Goal: Task Accomplishment & Management: Complete application form

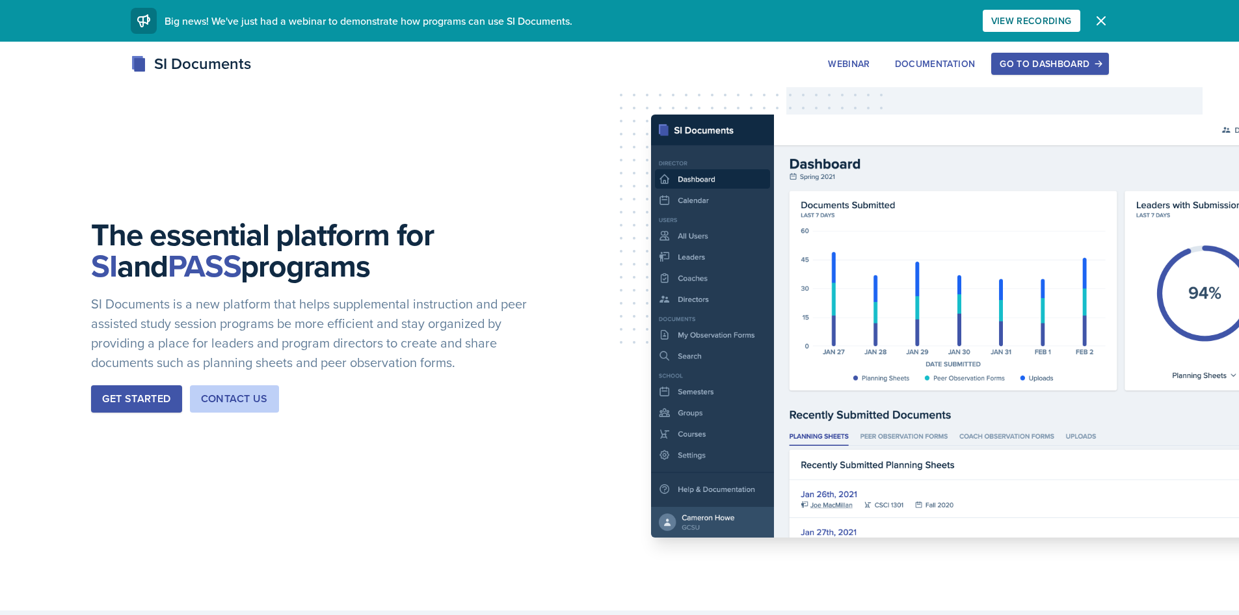
click at [1054, 63] on div "Go to Dashboard" at bounding box center [1050, 64] width 100 height 10
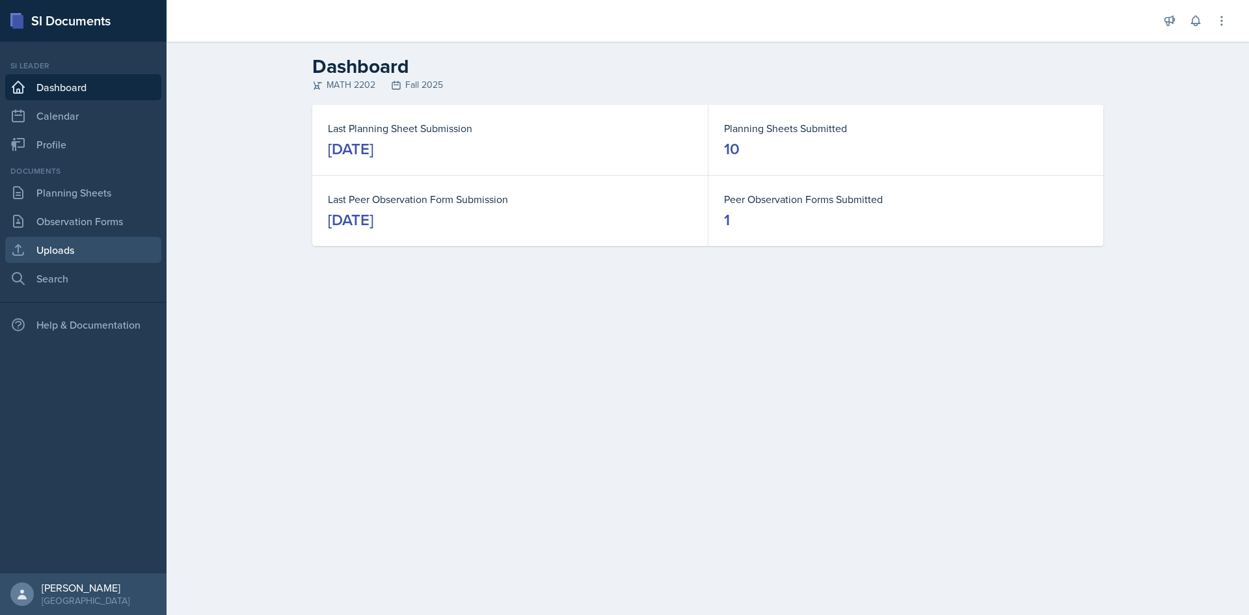
click at [78, 241] on link "Uploads" at bounding box center [83, 250] width 156 height 26
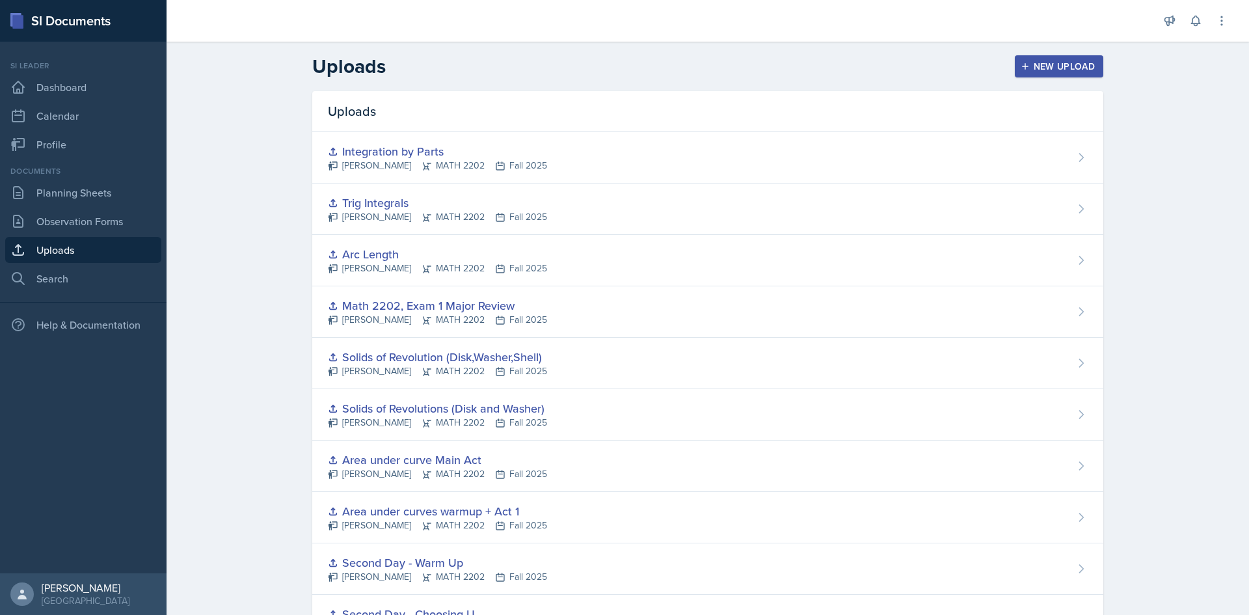
click at [1059, 66] on div "New Upload" at bounding box center [1059, 66] width 72 height 10
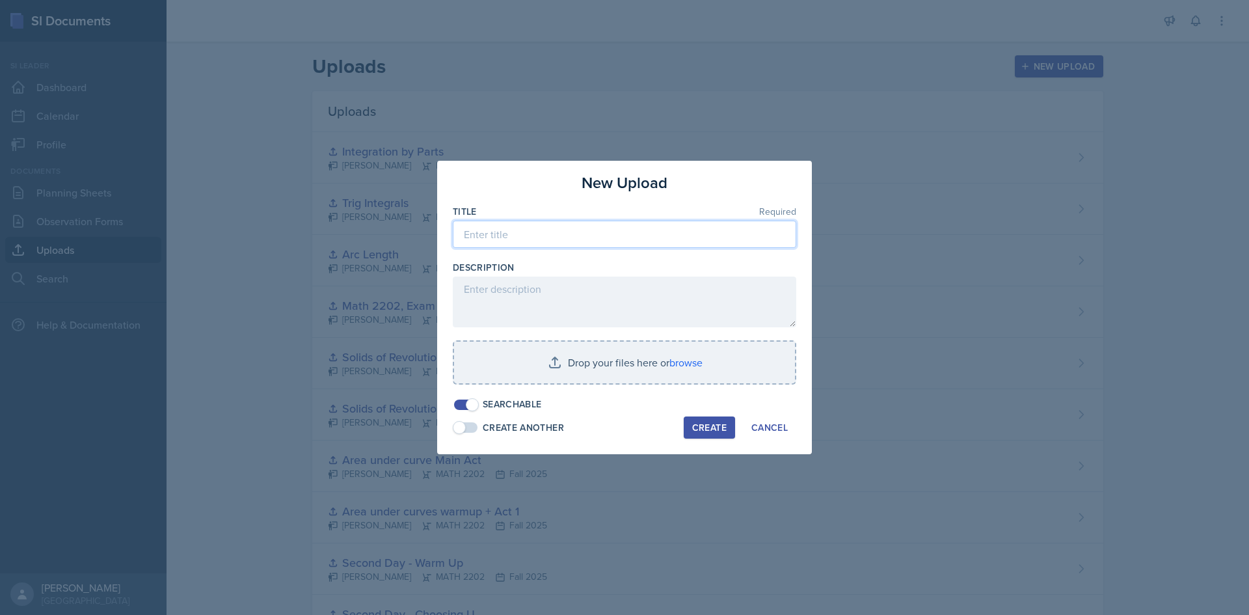
click at [601, 230] on input at bounding box center [624, 233] width 343 height 27
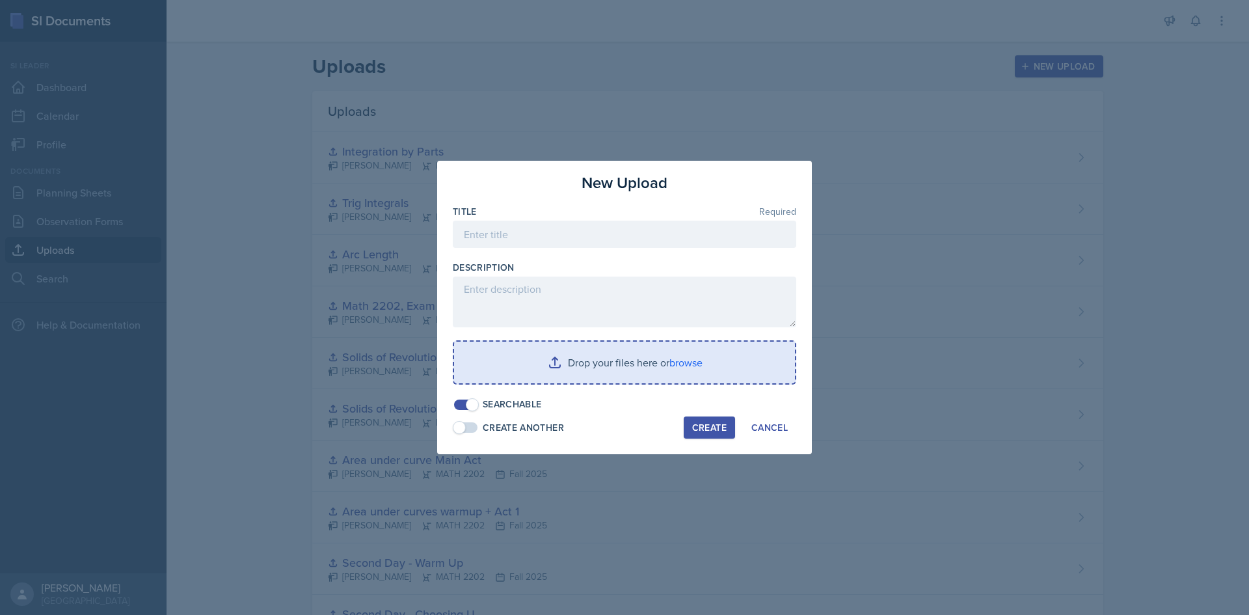
click at [642, 358] on input "file" at bounding box center [624, 362] width 341 height 42
click at [620, 370] on input "file" at bounding box center [624, 362] width 341 height 42
click at [611, 364] on input "file" at bounding box center [624, 362] width 341 height 42
click at [621, 370] on input "file" at bounding box center [624, 362] width 341 height 42
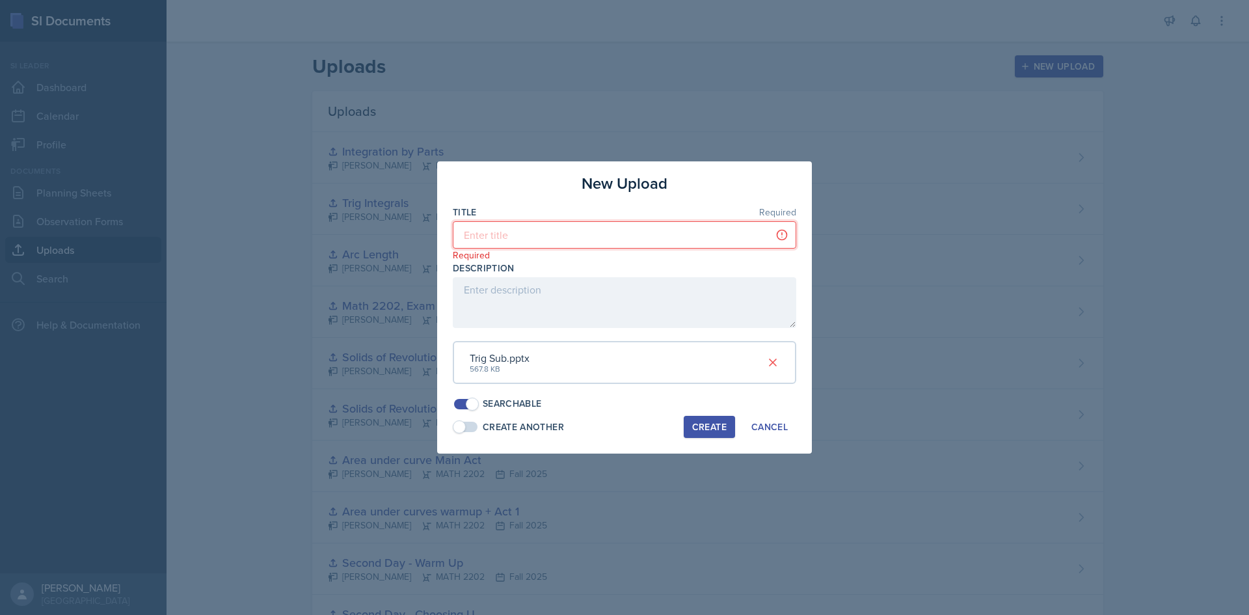
click at [514, 231] on input at bounding box center [624, 234] width 343 height 27
type input "Trig Sub"
click at [710, 422] on div "Create" at bounding box center [709, 426] width 34 height 10
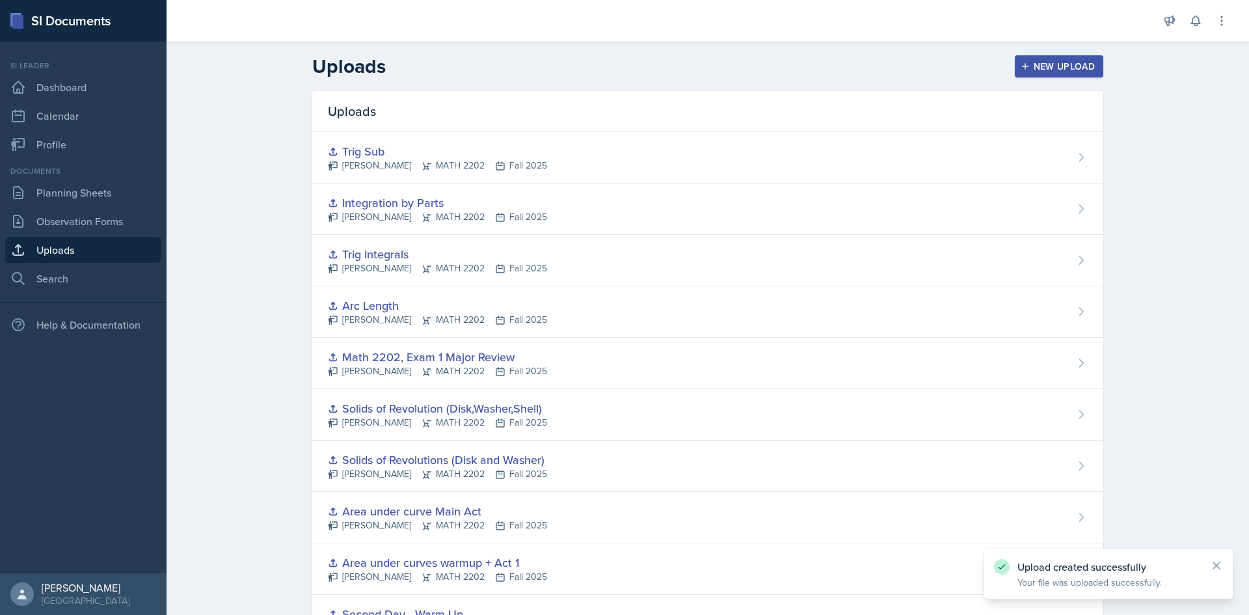
click at [1037, 63] on div "New Upload" at bounding box center [1059, 66] width 72 height 10
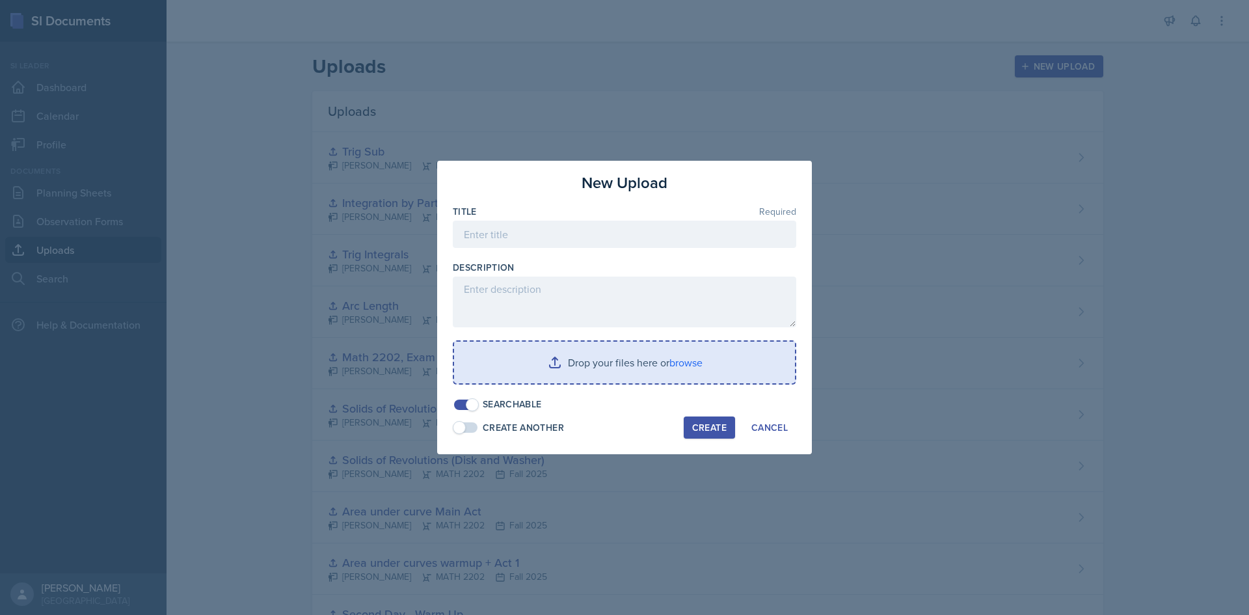
click at [678, 390] on div at bounding box center [624, 390] width 343 height 13
click at [659, 384] on div "Drop your files here or browse" at bounding box center [624, 362] width 343 height 44
click at [633, 350] on input "file" at bounding box center [624, 362] width 341 height 42
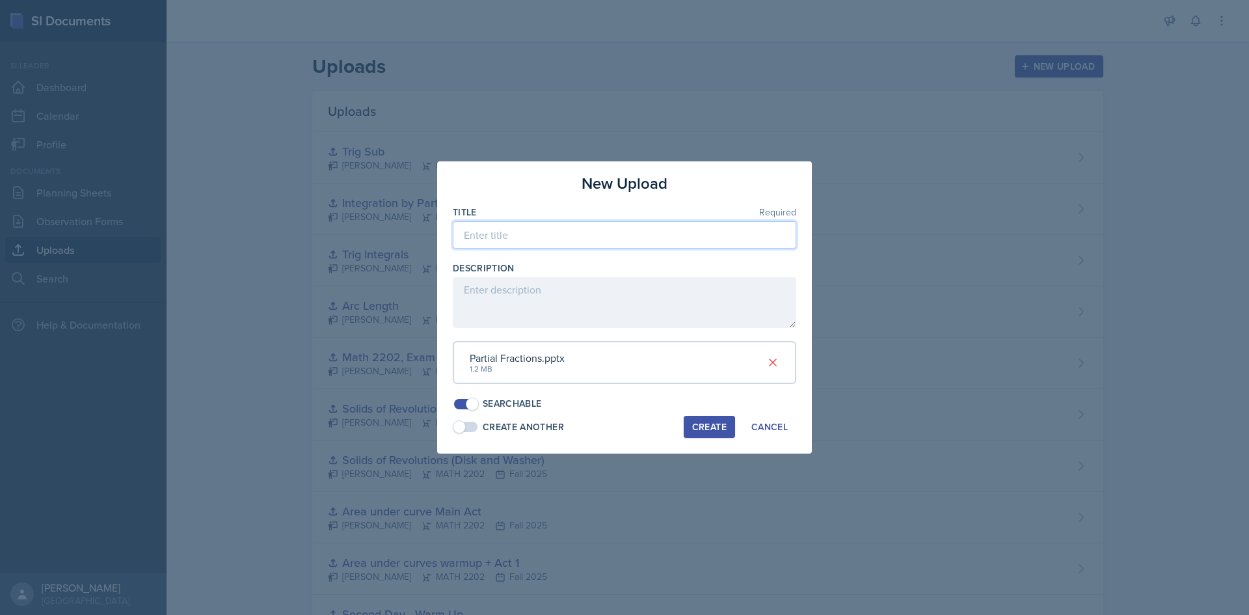
click at [560, 224] on input at bounding box center [624, 234] width 343 height 27
type input "A"
type input "Partial Fractions"
click at [690, 430] on button "Create" at bounding box center [709, 427] width 51 height 22
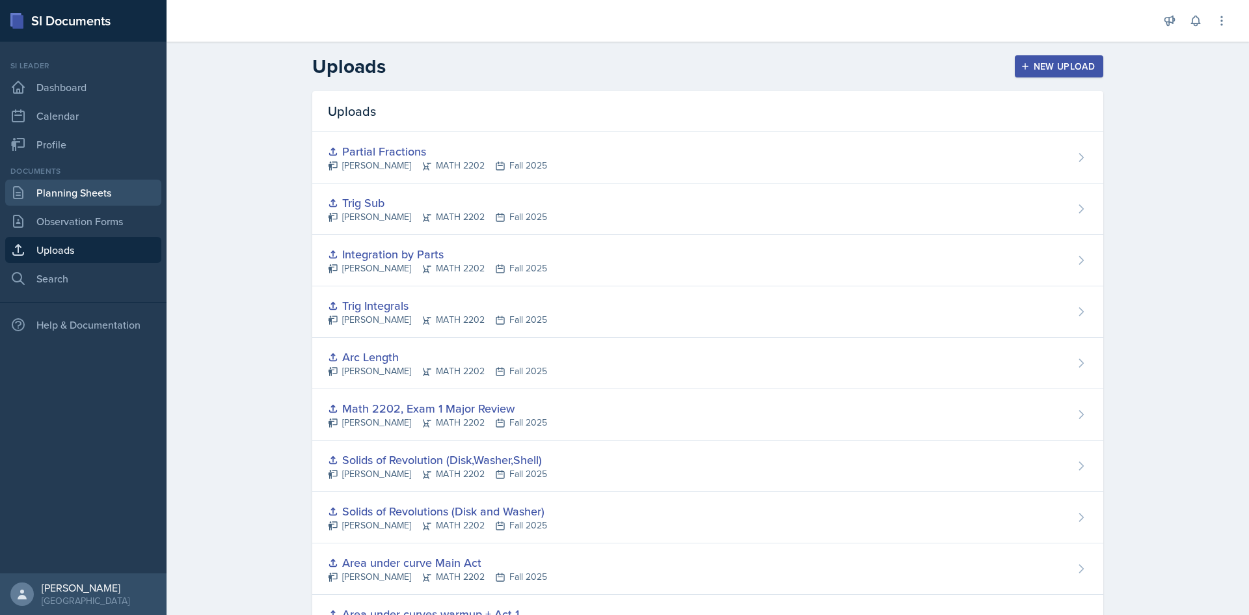
click at [122, 201] on link "Planning Sheets" at bounding box center [83, 193] width 156 height 26
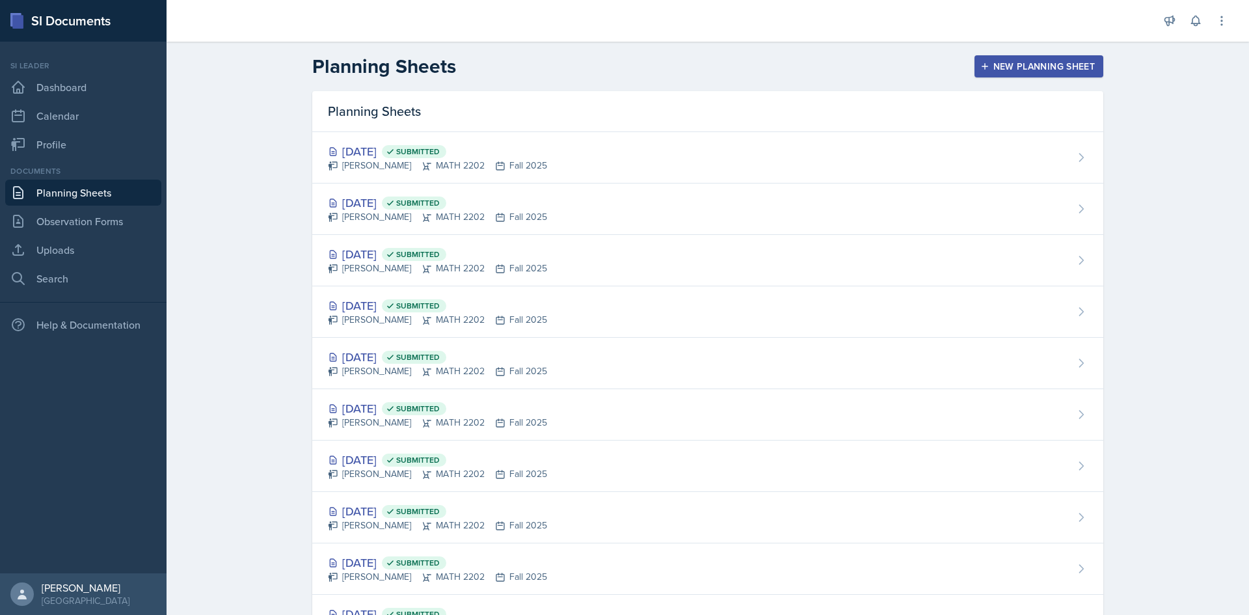
click at [1015, 70] on div "New Planning Sheet" at bounding box center [1039, 66] width 112 height 10
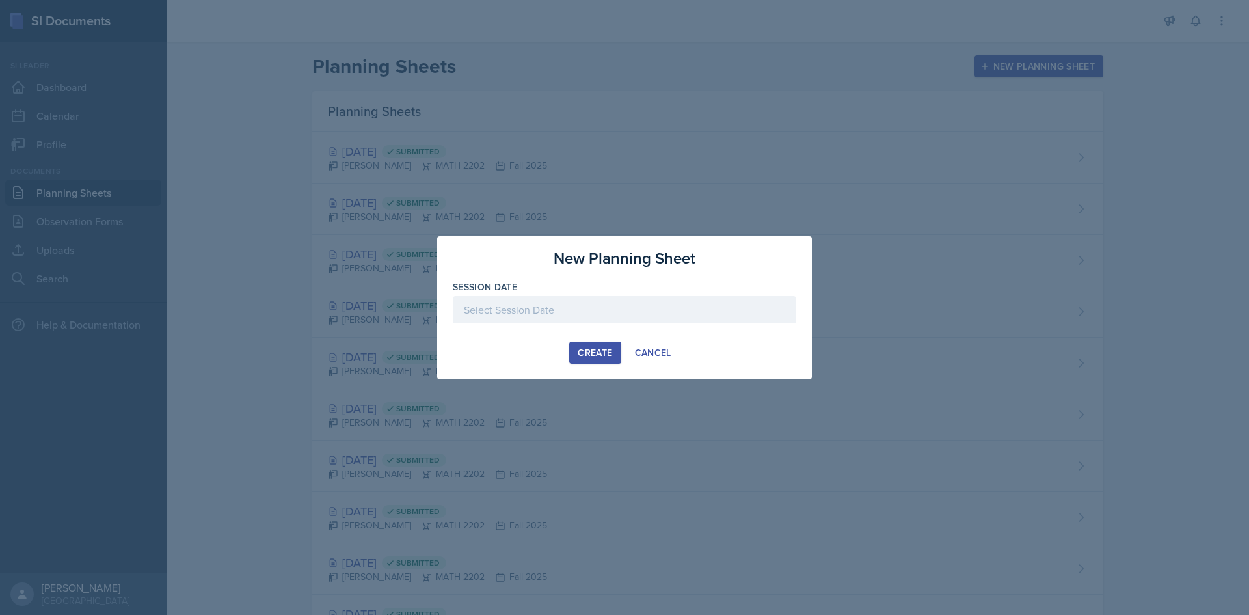
click at [644, 314] on div at bounding box center [624, 309] width 343 height 27
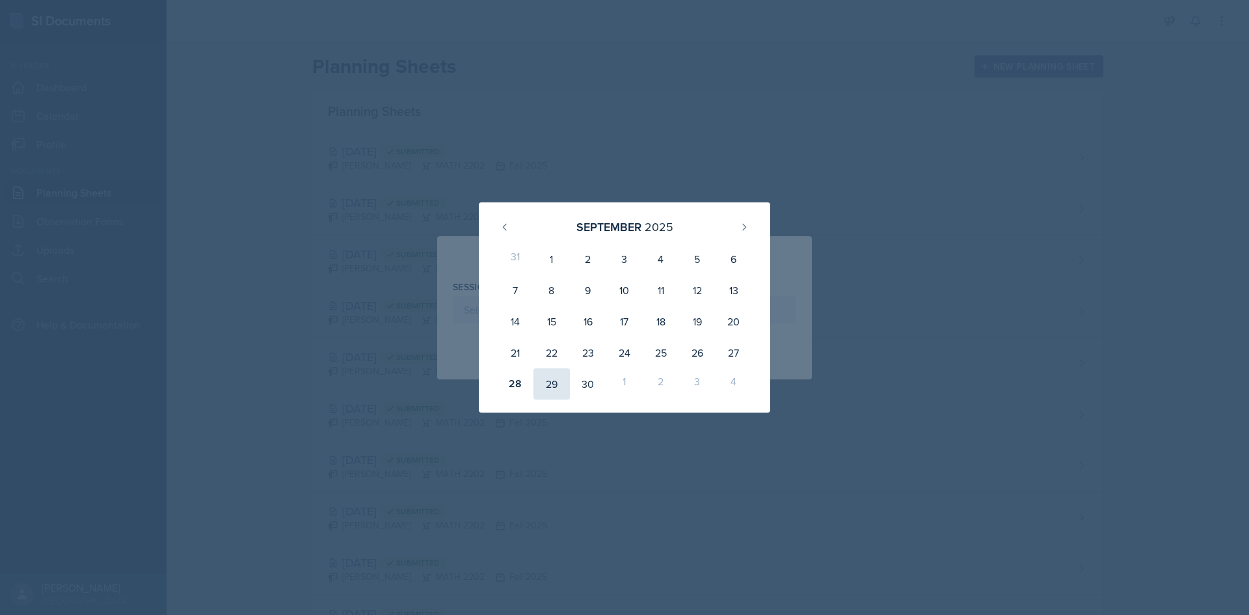
click at [563, 382] on div "29" at bounding box center [551, 383] width 36 height 31
type input "[DATE]"
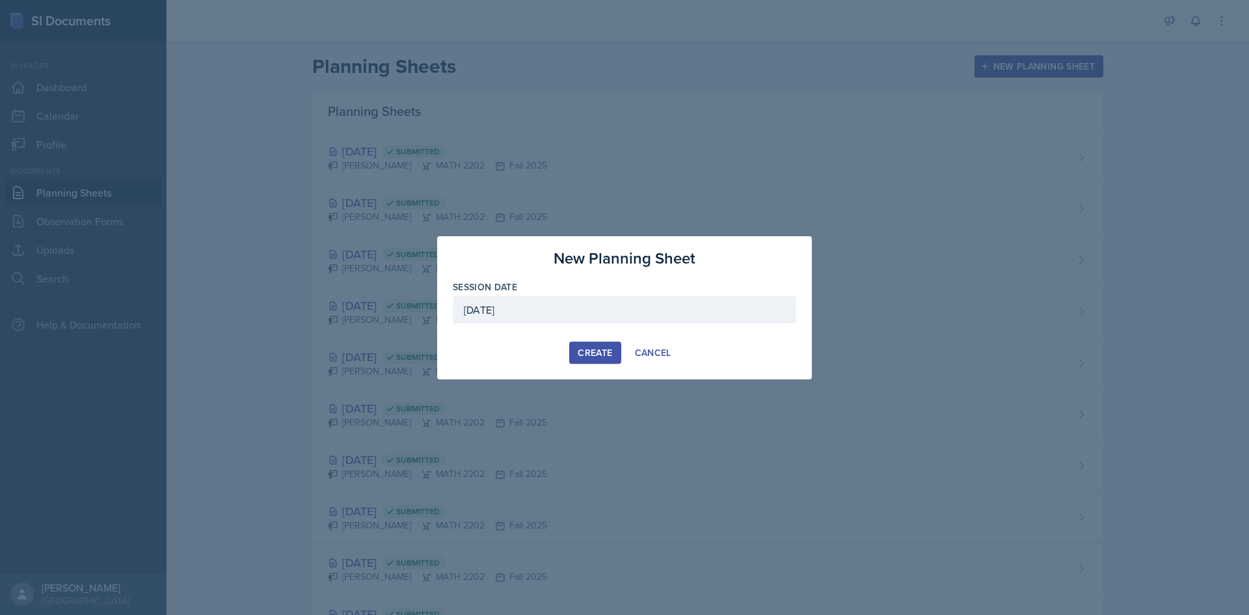
click at [593, 345] on button "Create" at bounding box center [594, 352] width 51 height 22
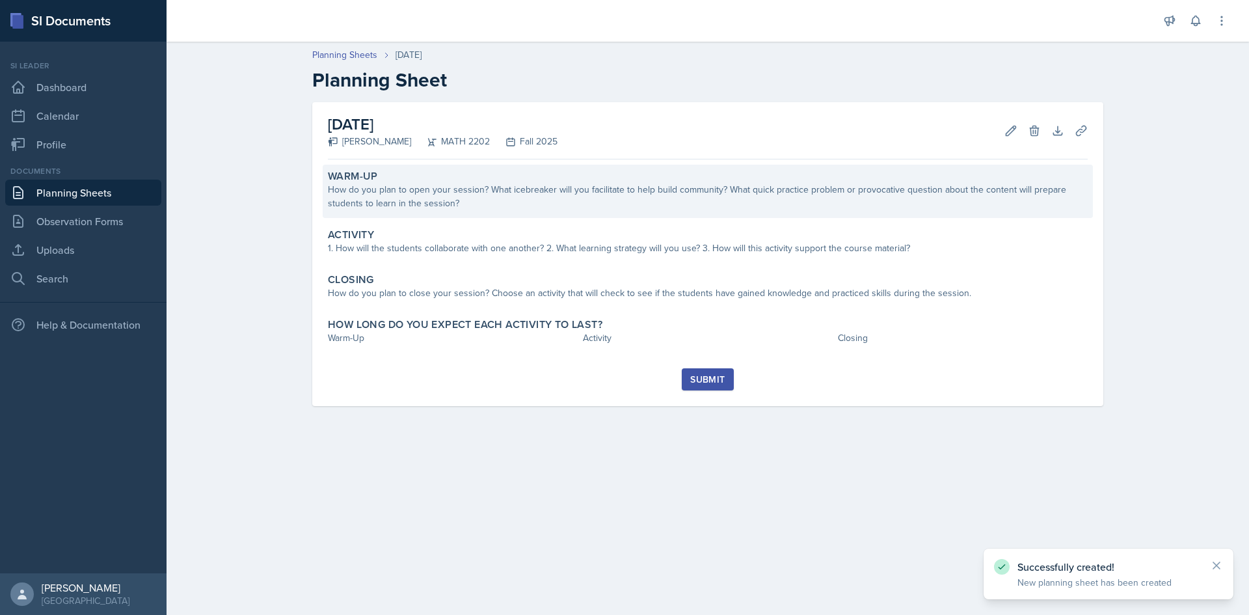
click at [361, 177] on label "Warm-Up" at bounding box center [353, 176] width 50 height 13
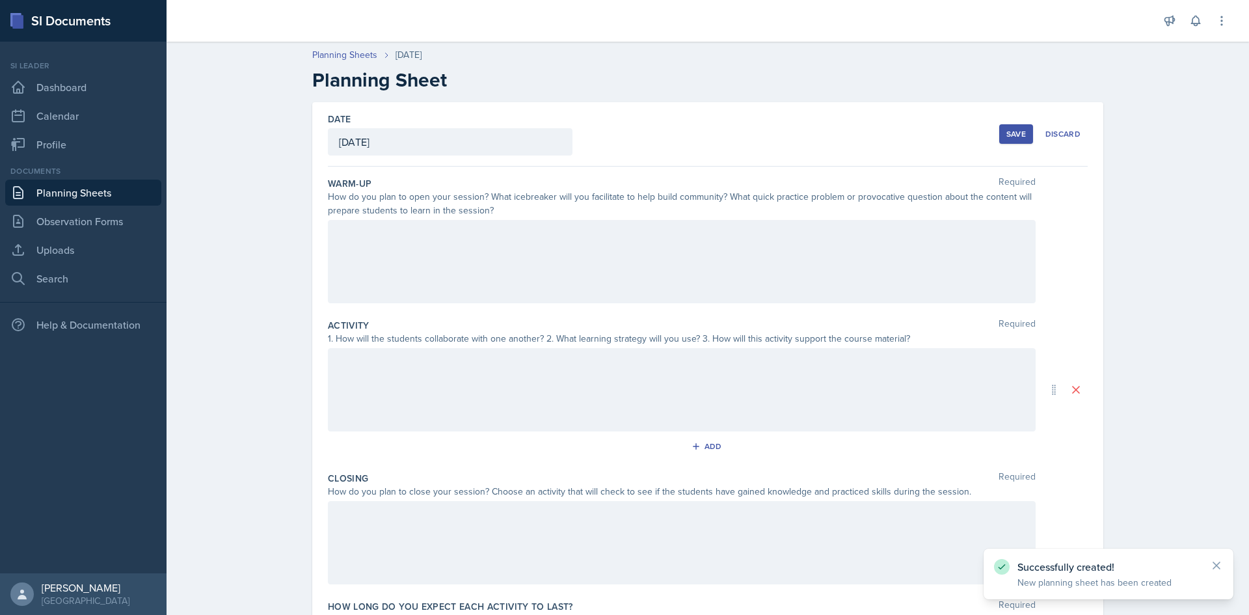
click at [451, 269] on div at bounding box center [682, 261] width 708 height 83
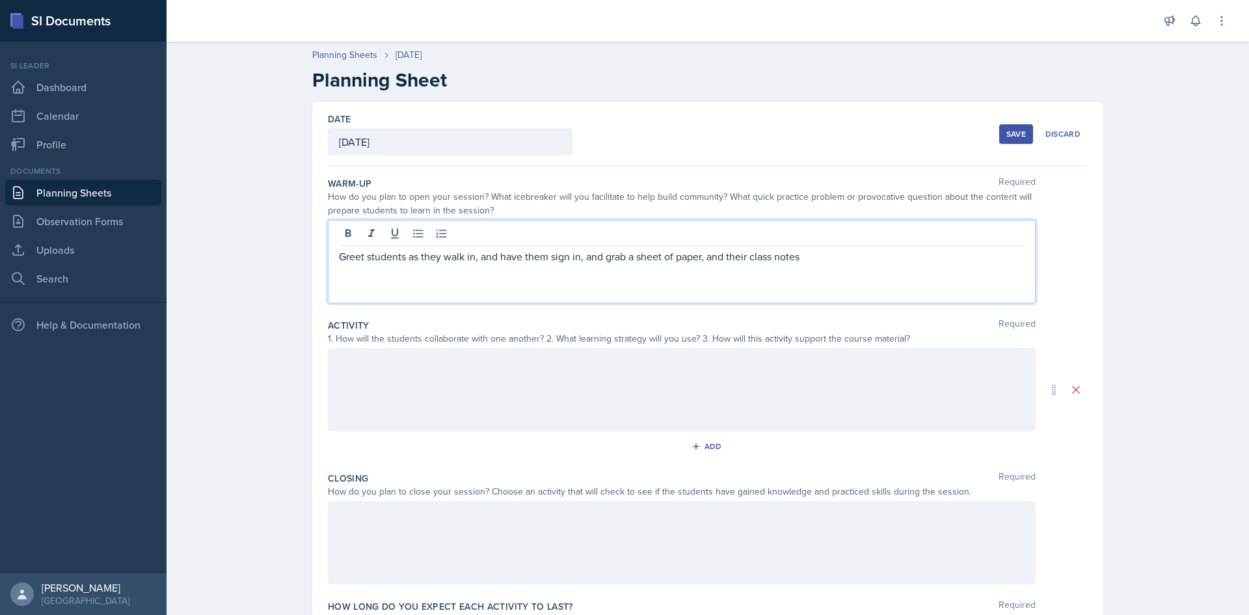
click at [475, 256] on p "Greet students as they walk in, and have them sign in, and grab a sheet of pape…" at bounding box center [682, 256] width 686 height 16
click at [498, 255] on p "Greet students as they walk in, and have them sign in, and grab a sheet of pape…" at bounding box center [682, 256] width 686 height 16
click at [494, 256] on p "Greet students as they walk in, and have them sign in, and grab a sheet of pape…" at bounding box center [682, 256] width 686 height 16
click at [490, 260] on p "Greet students as they walk in, and have them sign in, and grab a sheet of pape…" at bounding box center [682, 256] width 686 height 16
click at [496, 255] on p "Greet students as they walk in, and have them sign in, and grab a sheet of pape…" at bounding box center [682, 256] width 686 height 16
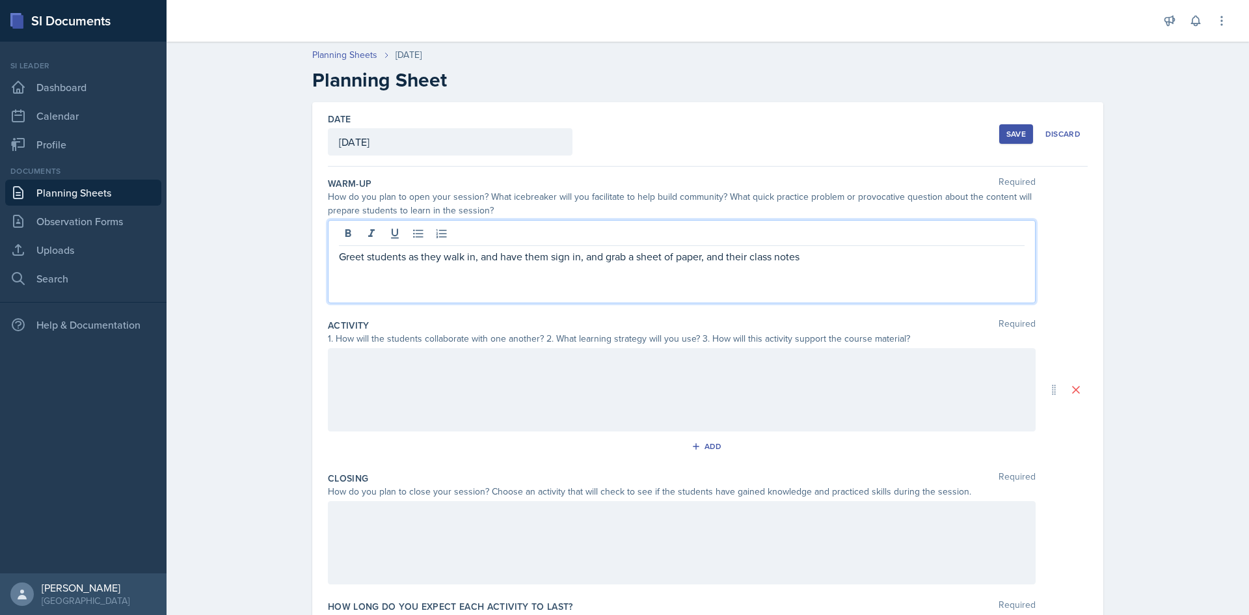
click at [492, 258] on p "Greet students as they walk in, and have them sign in, and grab a sheet of pape…" at bounding box center [682, 256] width 686 height 16
click at [822, 251] on p "Greet students as they walk in, have them sign in, and grab a sheet of paper, a…" at bounding box center [682, 256] width 686 height 16
click at [681, 261] on p "Greet students as they walk in, have them sign in, and grab a sheet of paper, a…" at bounding box center [682, 256] width 686 height 16
click at [576, 254] on p "Greet students as they walk in, have them sign in, and grab a sheet of paper an…" at bounding box center [682, 256] width 686 height 16
click at [765, 255] on p "Greet students as they walk in, have them sign in, grab a sheet of paper and th…" at bounding box center [682, 256] width 686 height 16
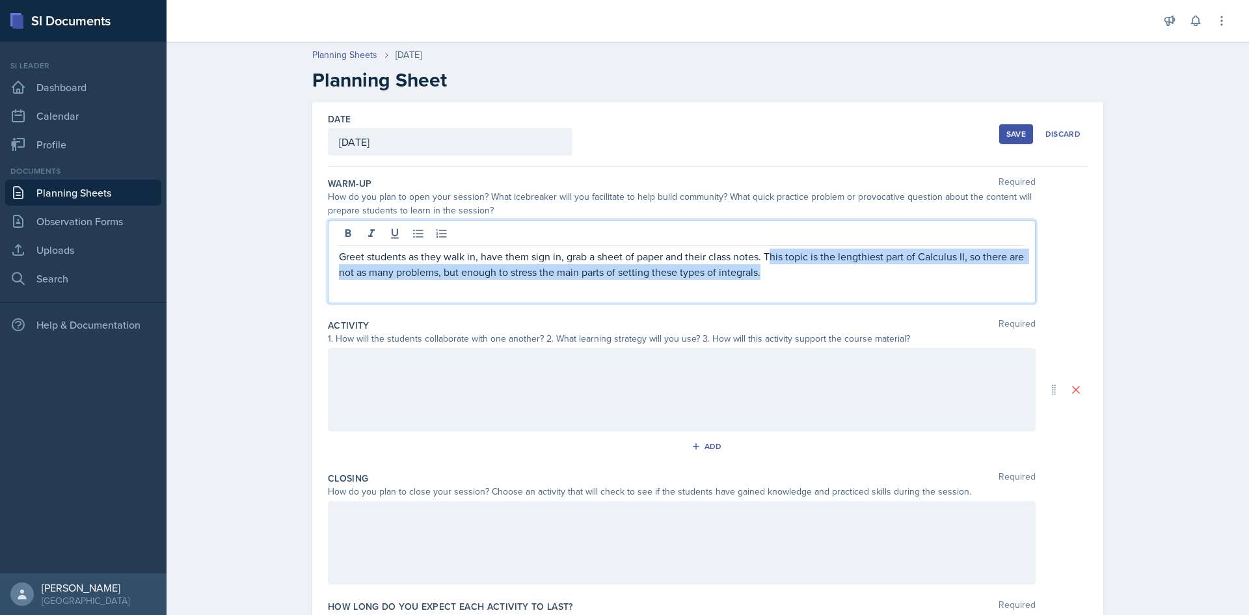
drag, startPoint x: 764, startPoint y: 253, endPoint x: 808, endPoint y: 271, distance: 47.0
click at [808, 271] on p "Greet students as they walk in, have them sign in, grab a sheet of paper and th…" at bounding box center [682, 263] width 686 height 31
copy p "his topic is the lengthiest part of Calculus II, so there are not as many probl…"
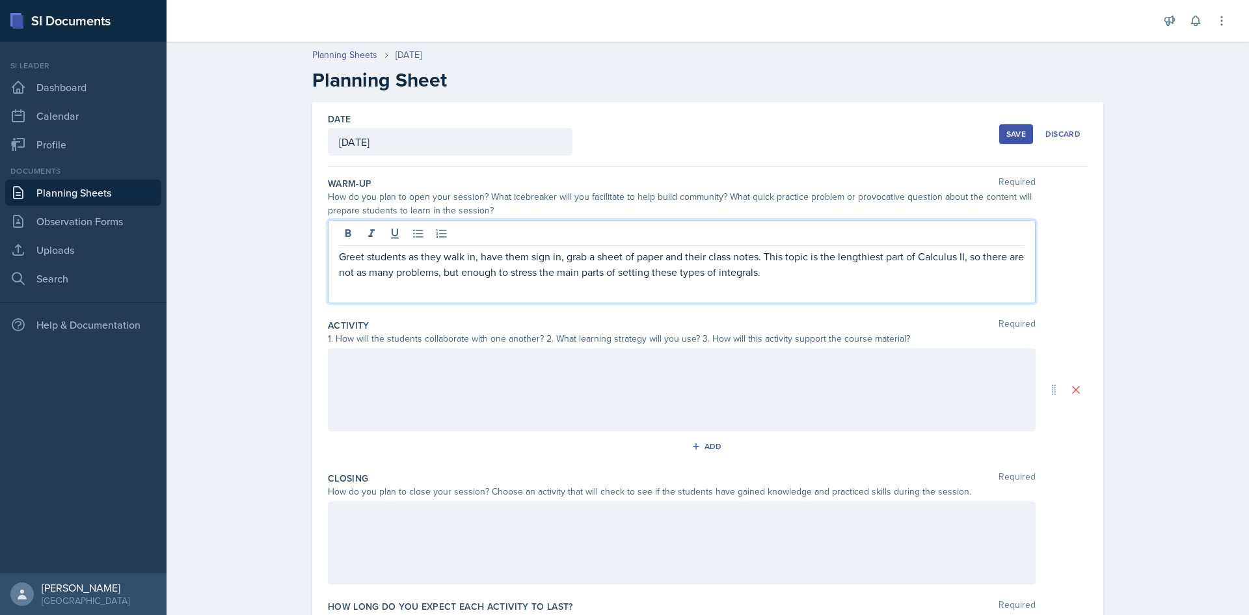
click at [539, 358] on div at bounding box center [682, 389] width 708 height 83
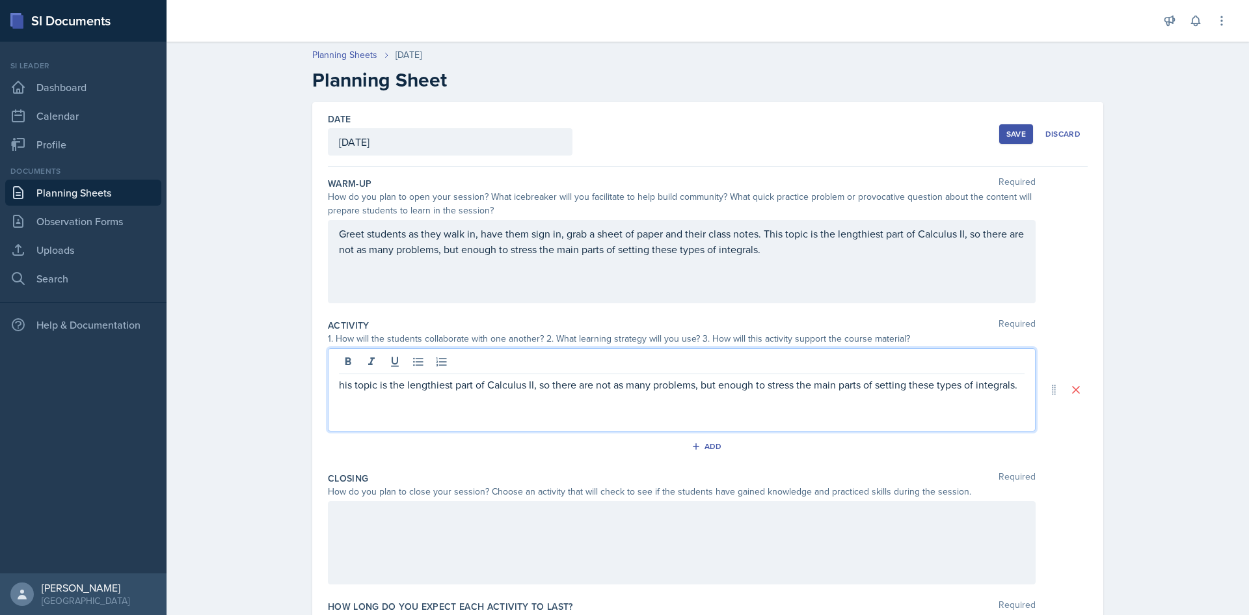
click at [791, 248] on p "Greet students as they walk in, have them sign in, grab a sheet of paper and th…" at bounding box center [682, 241] width 686 height 31
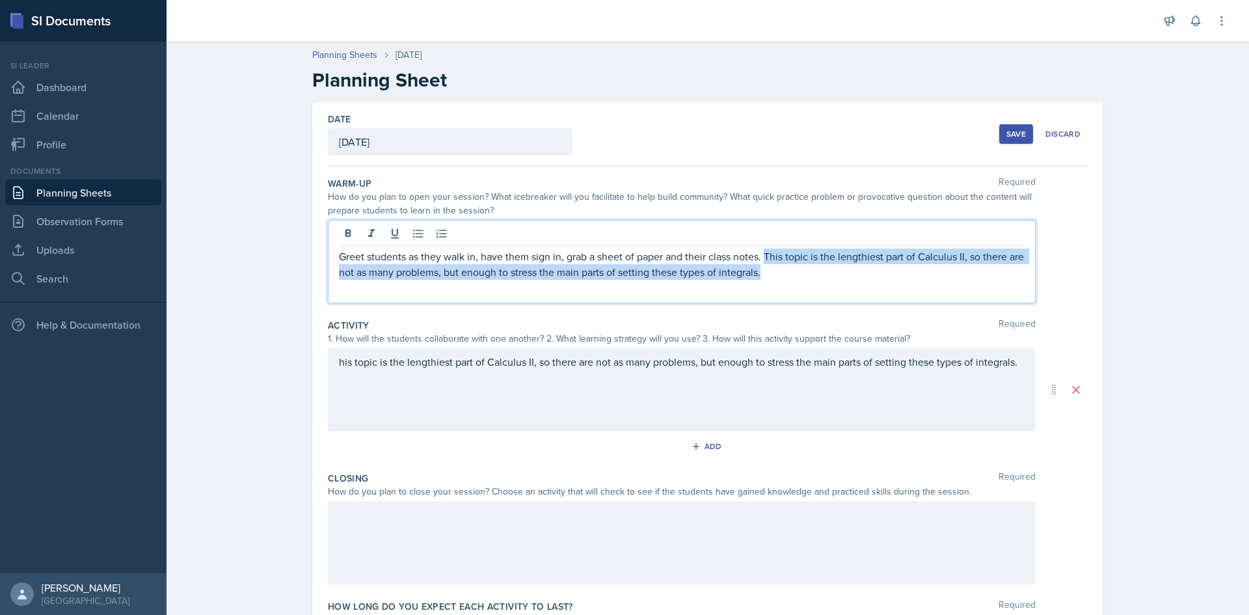
drag, startPoint x: 749, startPoint y: 271, endPoint x: 760, endPoint y: 253, distance: 21.3
click at [760, 253] on p "Greet students as they walk in, have them sign in, grab a sheet of paper and th…" at bounding box center [682, 263] width 686 height 31
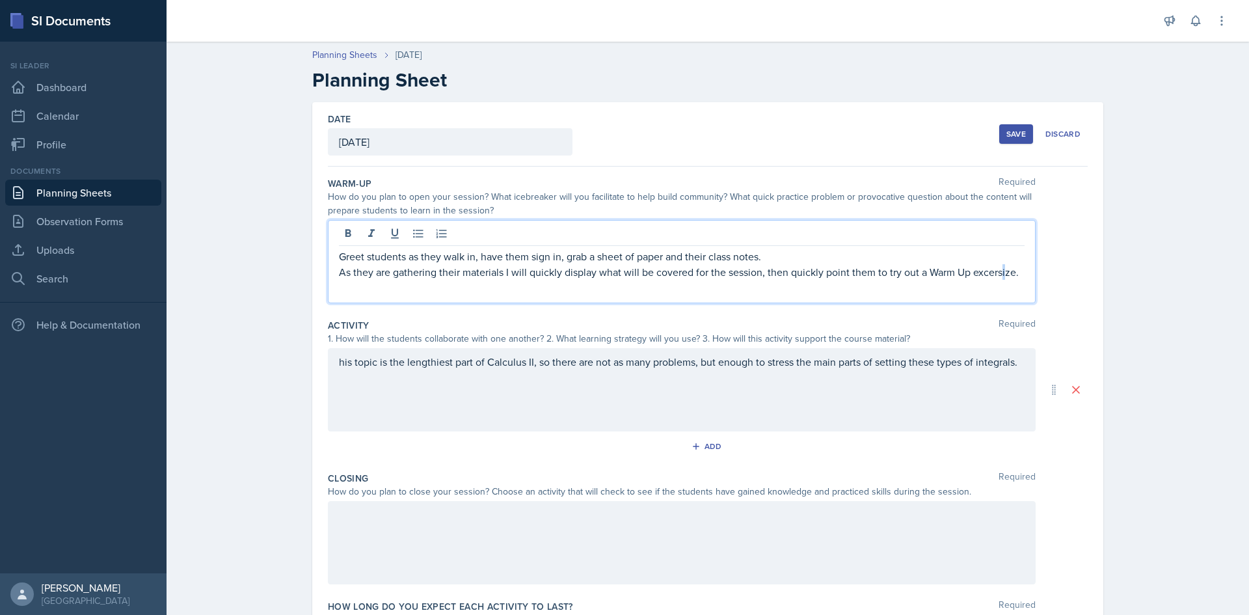
click at [998, 269] on p "As they are gathering their materials I will quickly display what will be cover…" at bounding box center [682, 272] width 686 height 16
drag, startPoint x: 999, startPoint y: 271, endPoint x: 989, endPoint y: 265, distance: 11.9
click at [989, 261] on p "Greet students as they walk in, have them sign in, grab a sheet of paper and th…" at bounding box center [682, 256] width 686 height 16
drag, startPoint x: 1000, startPoint y: 269, endPoint x: 1019, endPoint y: 265, distance: 19.4
click at [1021, 254] on div "Greet students as they walk in, have them sign in, grab a sheet of paper and th…" at bounding box center [682, 261] width 708 height 83
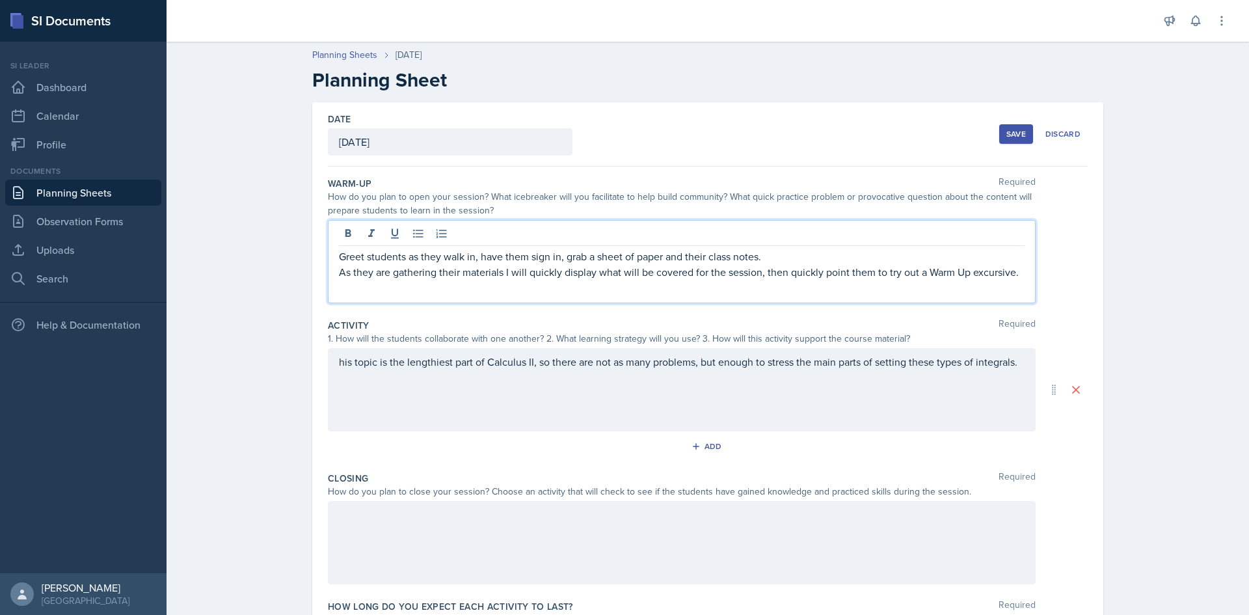
click at [1017, 274] on p "As they are gathering their materials I will quickly display what will be cover…" at bounding box center [682, 272] width 686 height 16
click at [1007, 270] on p "As they are gathering their materials I will quickly display what will be cover…" at bounding box center [682, 272] width 686 height 16
click at [1009, 269] on p "As they are gathering their materials I will quickly display what will be cover…" at bounding box center [682, 272] width 686 height 16
click at [1018, 278] on p "As they are gathering their materials I will quickly display what will be cover…" at bounding box center [682, 272] width 686 height 16
click at [1010, 271] on p "As they are gathering their materials I will quickly display what will be cover…" at bounding box center [682, 272] width 686 height 16
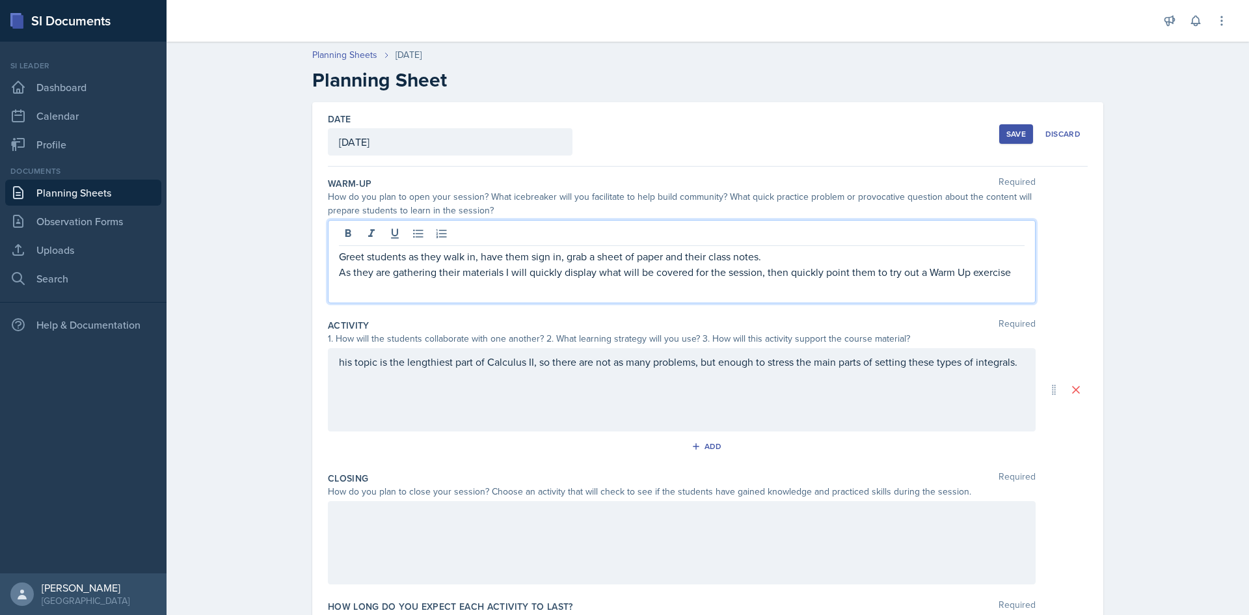
click at [933, 269] on p "As they are gathering their materials I will quickly display what will be cover…" at bounding box center [682, 272] width 686 height 16
click at [958, 278] on p "As they are gathering their materials I will quickly display what will be cover…" at bounding box center [682, 272] width 686 height 16
click at [1016, 277] on p "As they are gathering their materials I will quickly display what will be cover…" at bounding box center [682, 272] width 686 height 16
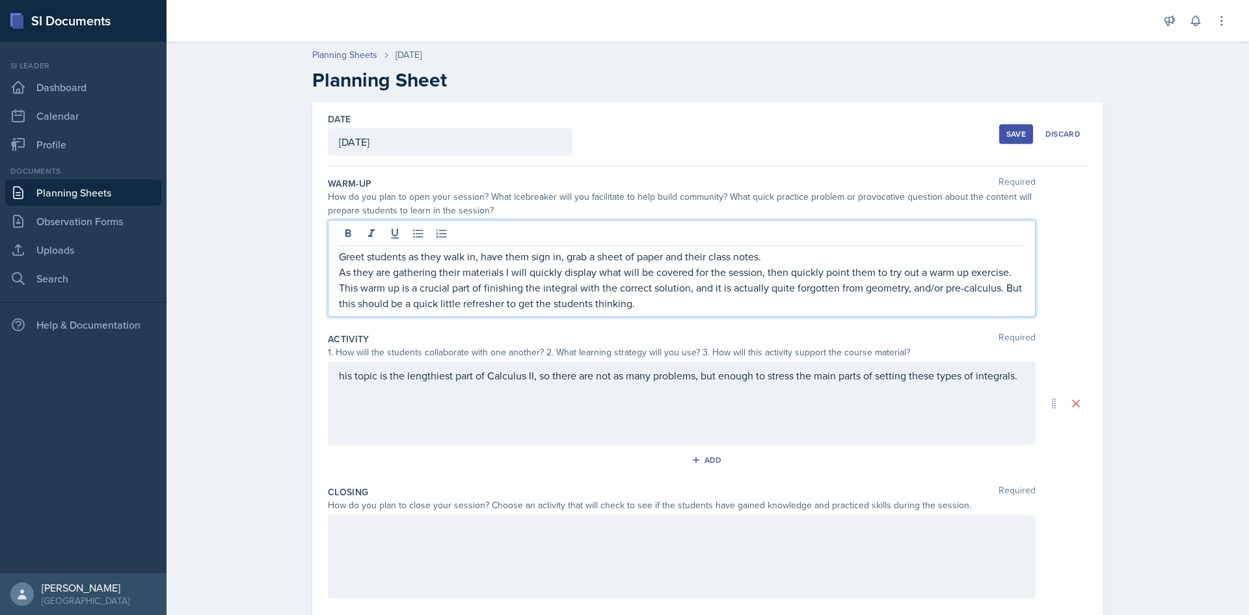
click at [870, 404] on div "his topic is the lengthiest part of Calculus II, so there are not as many probl…" at bounding box center [682, 403] width 708 height 83
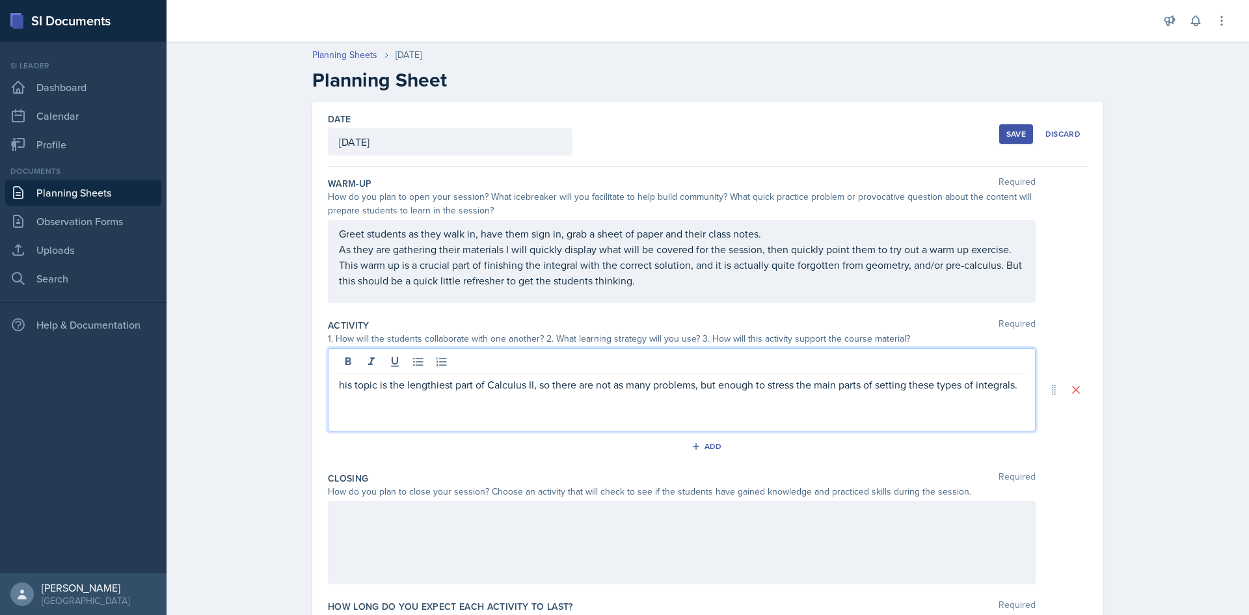
click at [339, 387] on p "his topic is the lengthiest part of Calculus II, so there are not as many probl…" at bounding box center [682, 385] width 686 height 16
click at [390, 384] on p "This topic is the lengthiest part of Calculus II, so there are not as many prob…" at bounding box center [682, 385] width 686 height 16
click at [385, 385] on p "This topic is the lengthiest part of Calculus II, so there are not as many prob…" at bounding box center [682, 385] width 686 height 16
click at [388, 384] on p "This topic is the lengthiest part of Calculus II, so there are not as many prob…" at bounding box center [682, 385] width 686 height 16
click at [487, 386] on p "This topic is by fart the lengthiest part of Calculus II, so there are not as m…" at bounding box center [682, 392] width 686 height 31
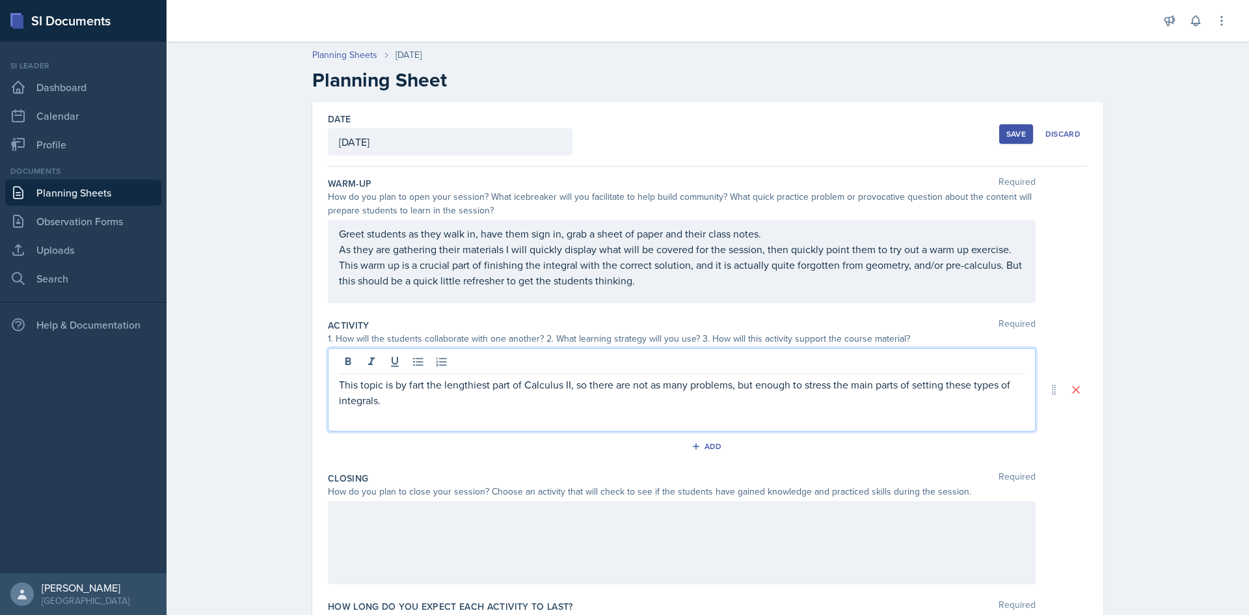
click at [485, 386] on p "This topic is by fart the lengthiest part of Calculus II, so there are not as m…" at bounding box center [682, 392] width 686 height 31
click at [439, 386] on p "This topic is by fart the lengthiest part of Calculus II, so there are not as m…" at bounding box center [682, 392] width 686 height 31
click at [437, 387] on p "This topic is by fart the lengthiest part of Calculus II, so there are not as m…" at bounding box center [682, 392] width 686 height 31
click at [578, 381] on p "This topic is by fart the subject with the lengthiest part of Calculus II, so t…" at bounding box center [682, 392] width 686 height 31
click at [578, 385] on p "This topic is by fart the subject with the lengthiest part of Calculus II, so t…" at bounding box center [682, 392] width 686 height 31
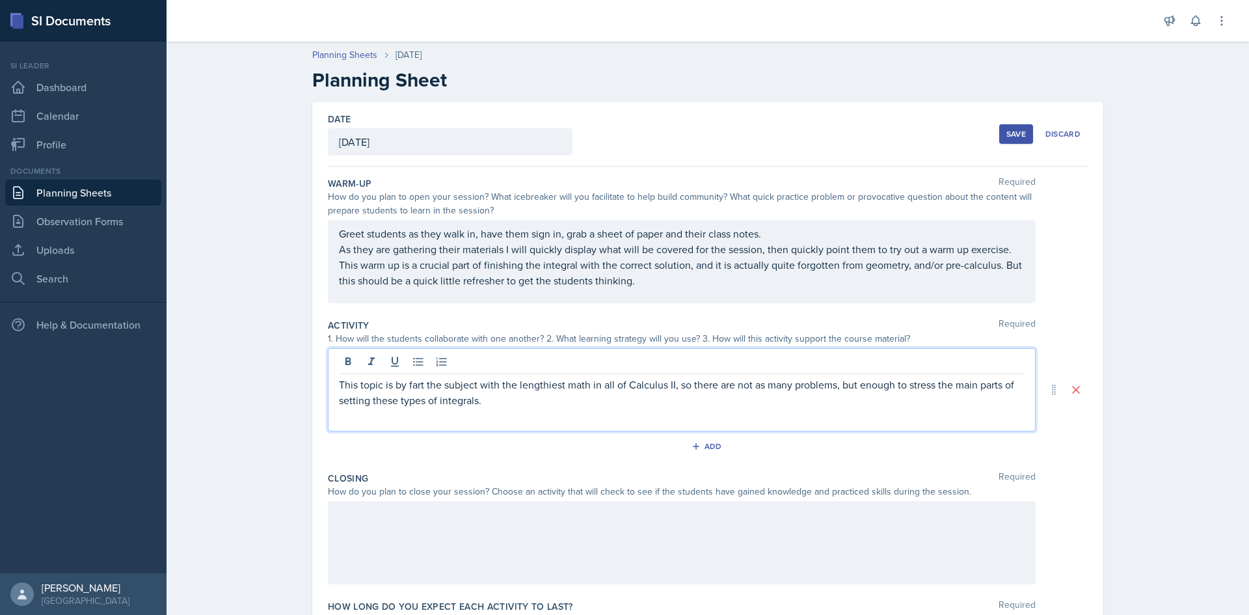
drag, startPoint x: 682, startPoint y: 412, endPoint x: 665, endPoint y: 410, distance: 17.0
click at [682, 412] on div "This topic is by fart the subject with the lengthiest math in all of Calculus I…" at bounding box center [682, 389] width 708 height 83
click at [495, 405] on p "This topic is by fart the subject with the lengthiest math in all of Calculus I…" at bounding box center [682, 392] width 686 height 31
click at [367, 402] on p "This topic is by fart the subject with the lengthiest math in all of Calculus I…" at bounding box center [682, 392] width 686 height 31
click at [363, 403] on p "This topic is by fart the subject with the lengthiest math in all of Calculus I…" at bounding box center [682, 392] width 686 height 31
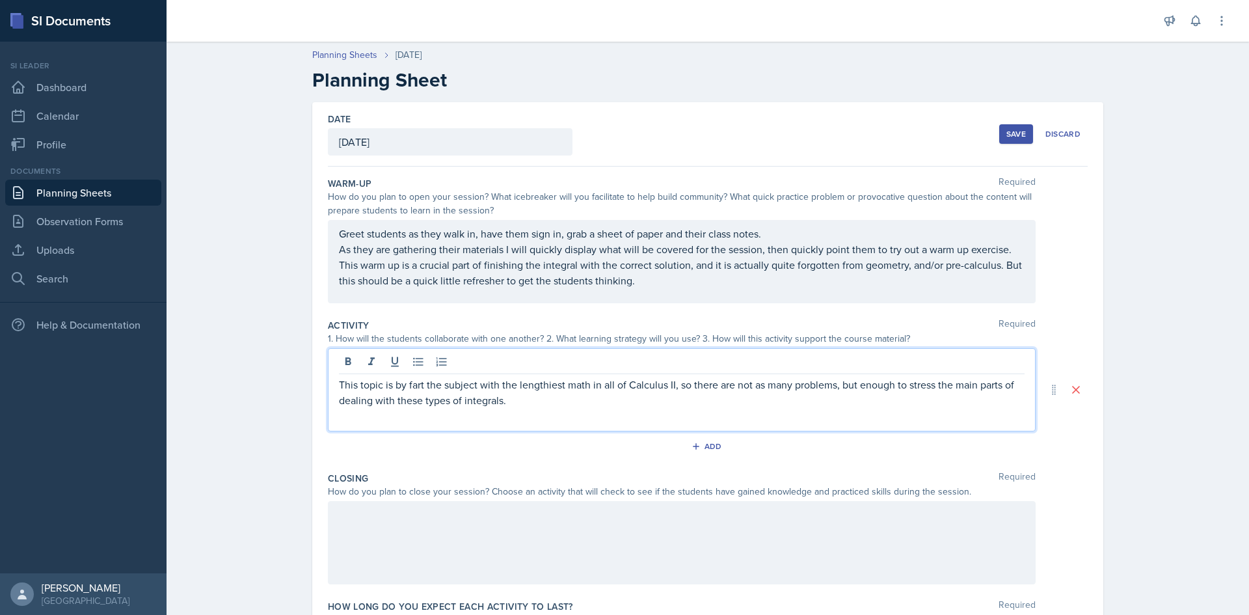
click at [533, 407] on p "This topic is by fart the subject with the lengthiest math in all of Calculus I…" at bounding box center [682, 392] width 686 height 31
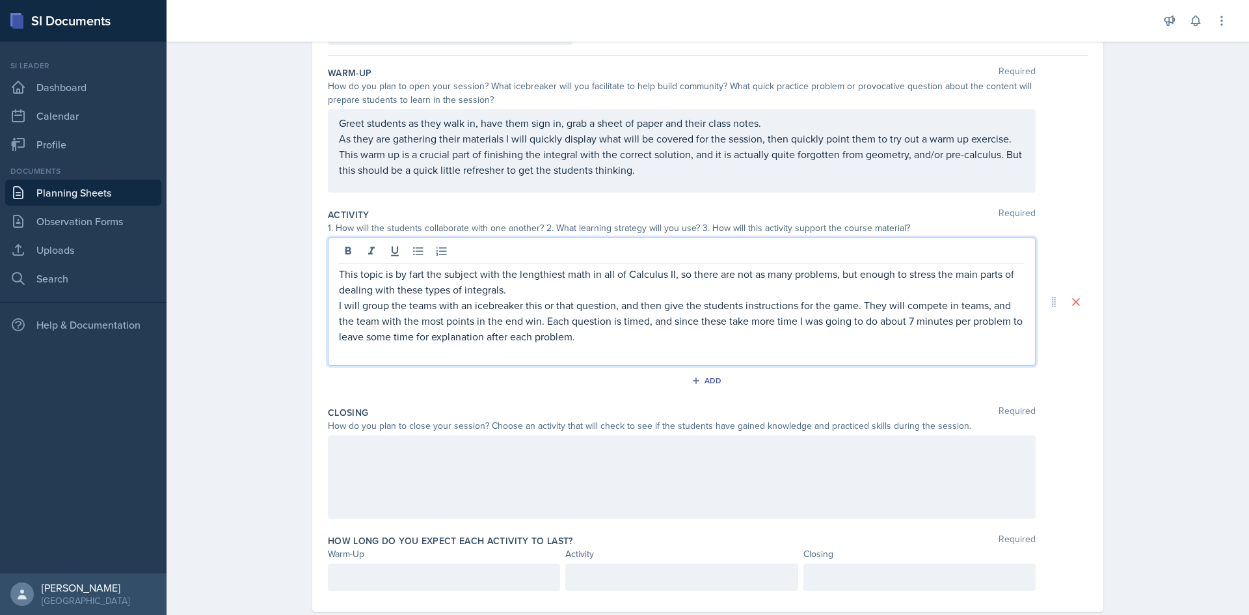
scroll to position [130, 0]
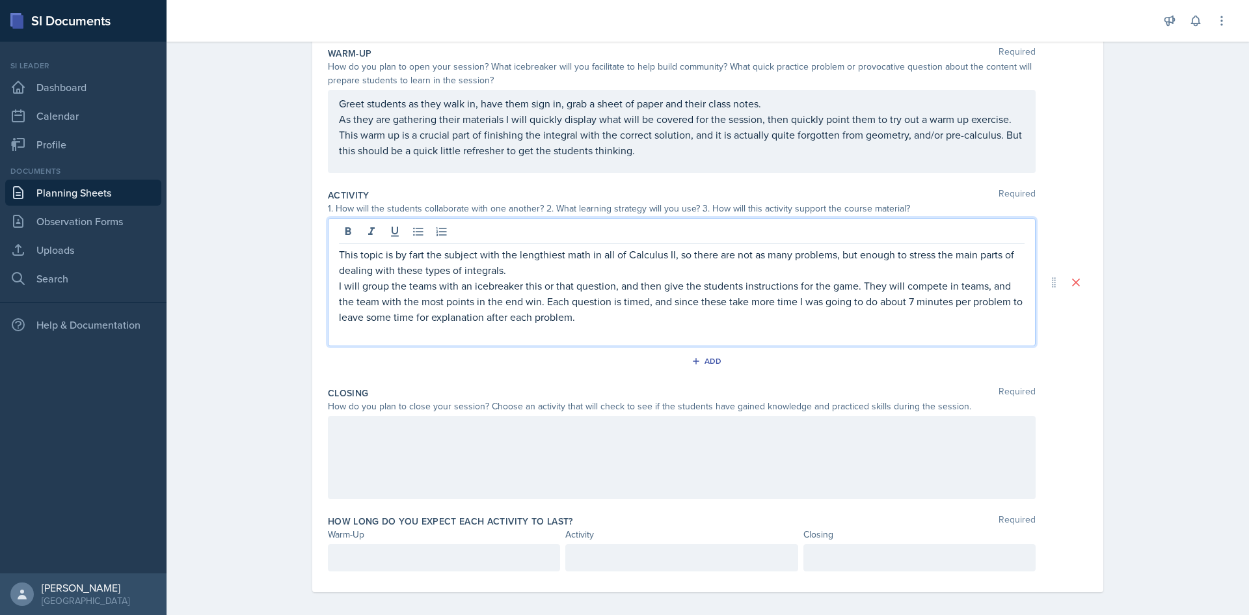
click at [539, 301] on p "I will group the teams with an icebreaker this or that question, and then give …" at bounding box center [682, 301] width 686 height 47
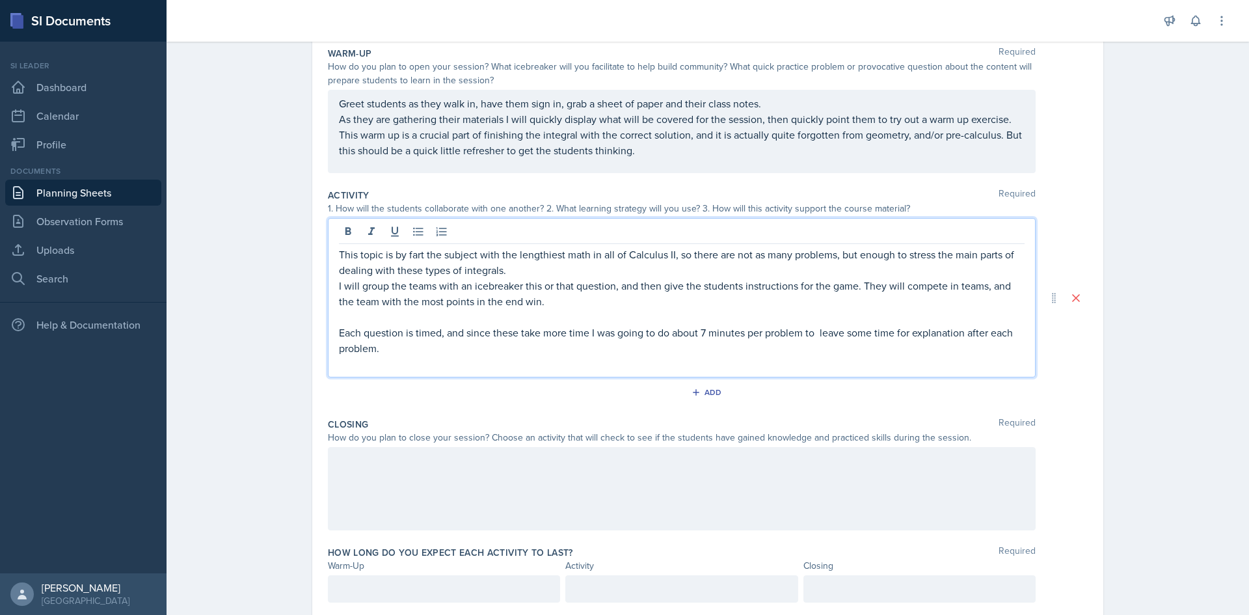
click at [496, 271] on p "This topic is by fart the subject with the lengthiest math in all of Calculus I…" at bounding box center [682, 262] width 686 height 31
click at [505, 269] on p "This topic is by fart the subject with the lengthiest math in all of Calculus I…" at bounding box center [682, 262] width 686 height 31
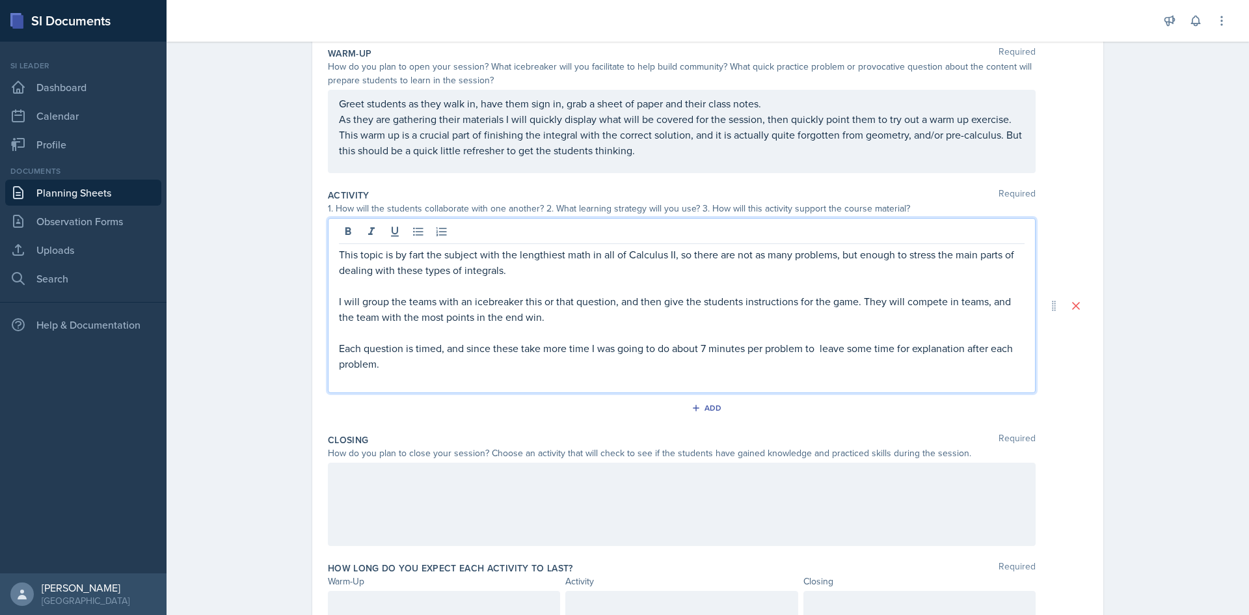
click at [566, 319] on p "I will group the teams with an icebreaker this or that question, and then give …" at bounding box center [682, 308] width 686 height 31
click at [414, 356] on p "Each question is timed, and since these take more time I was going to do about …" at bounding box center [682, 355] width 686 height 31
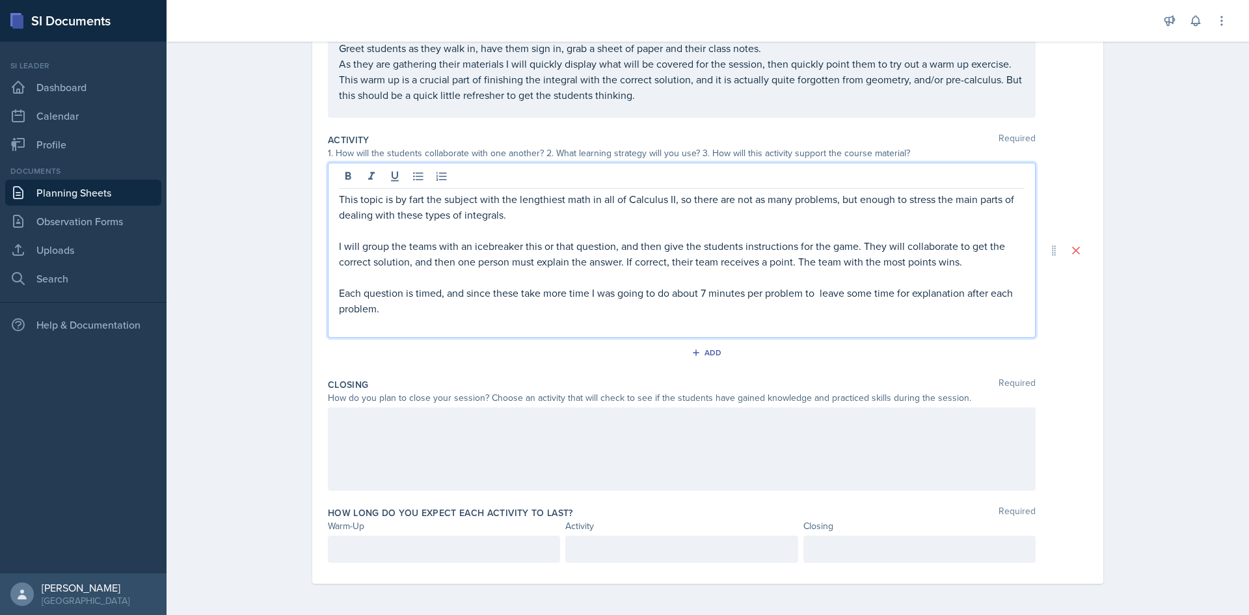
click at [472, 451] on div at bounding box center [682, 448] width 708 height 83
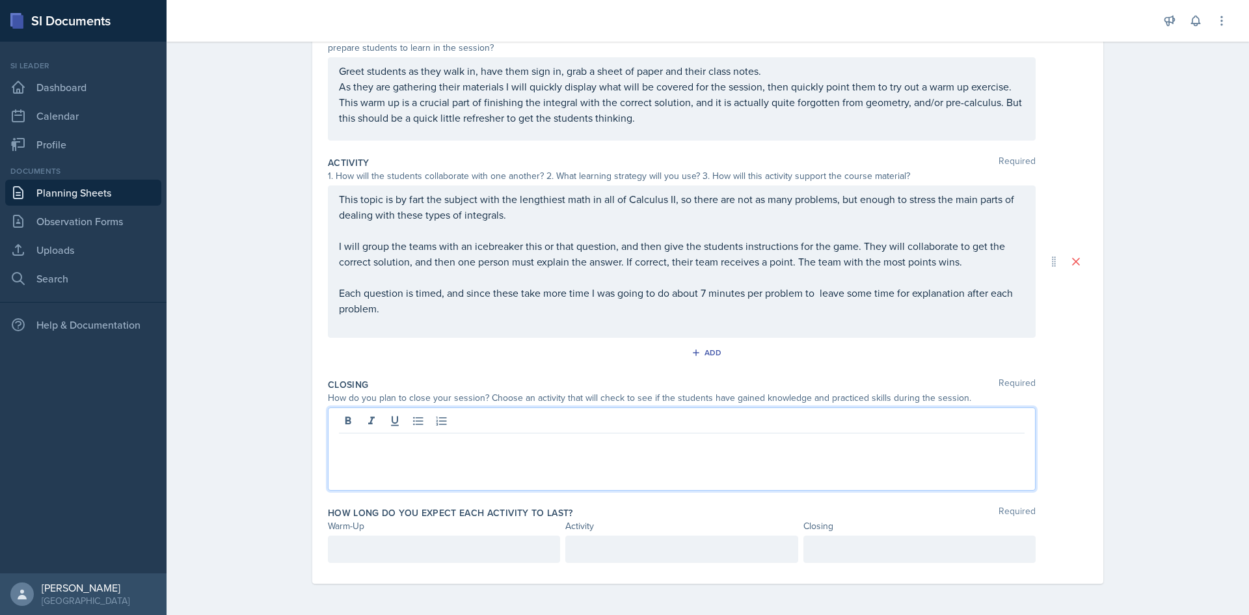
scroll to position [163, 0]
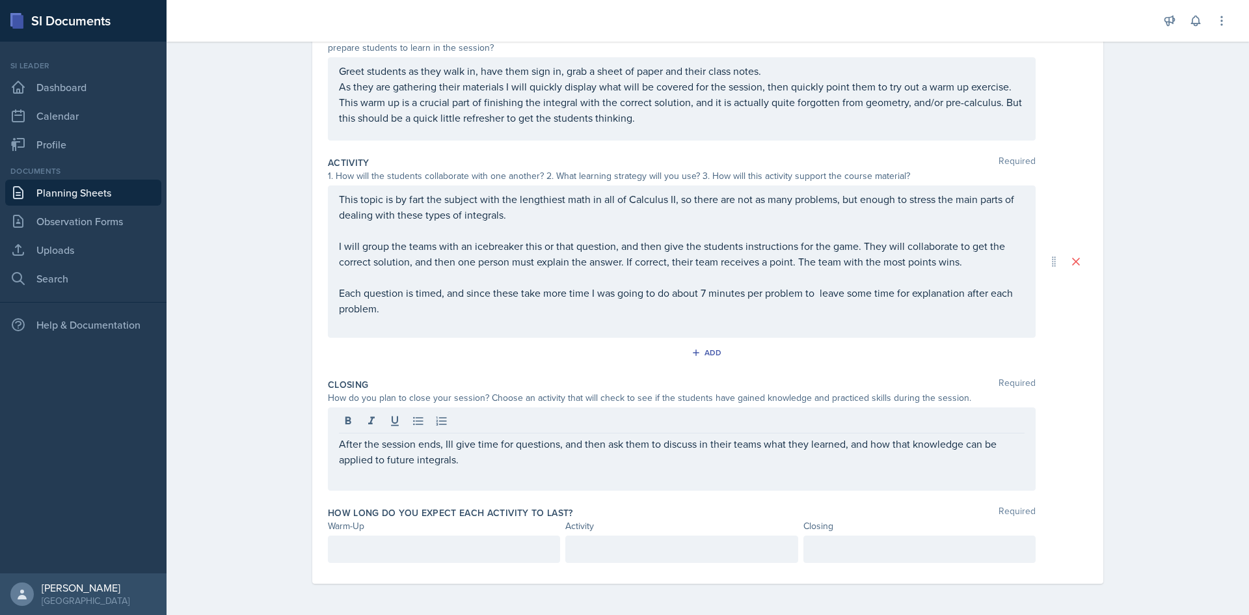
click at [381, 563] on div "How long do you expect each activity to last? Required Warm-Up Activity Closing" at bounding box center [708, 537] width 760 height 72
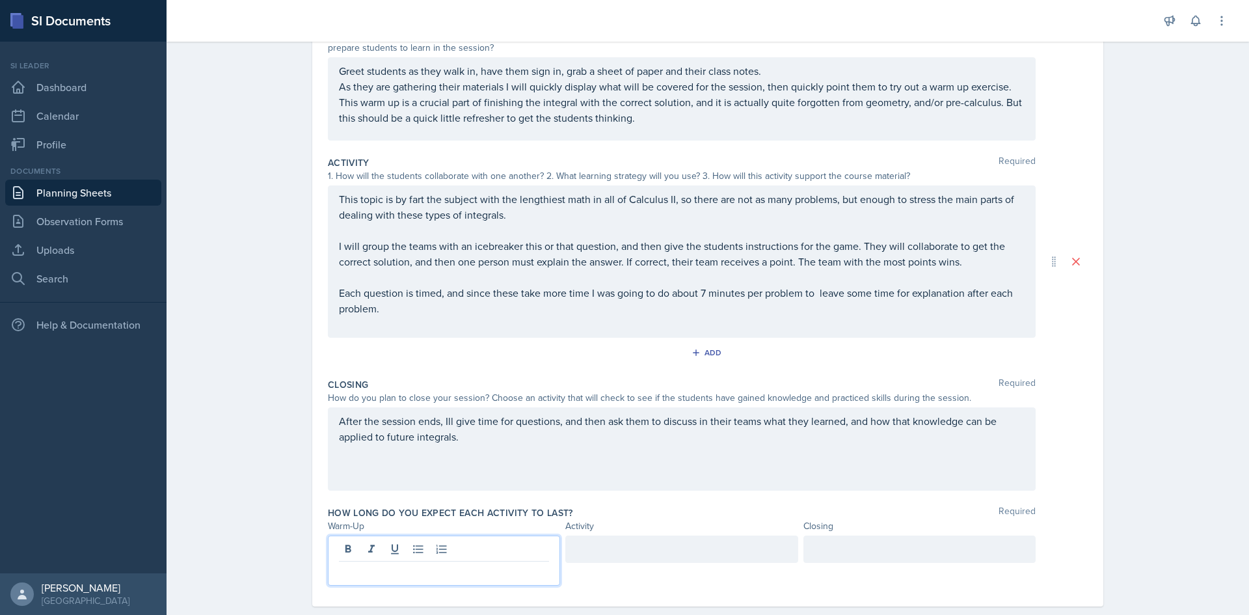
click at [382, 548] on div at bounding box center [444, 560] width 232 height 50
click at [631, 561] on div at bounding box center [681, 548] width 232 height 27
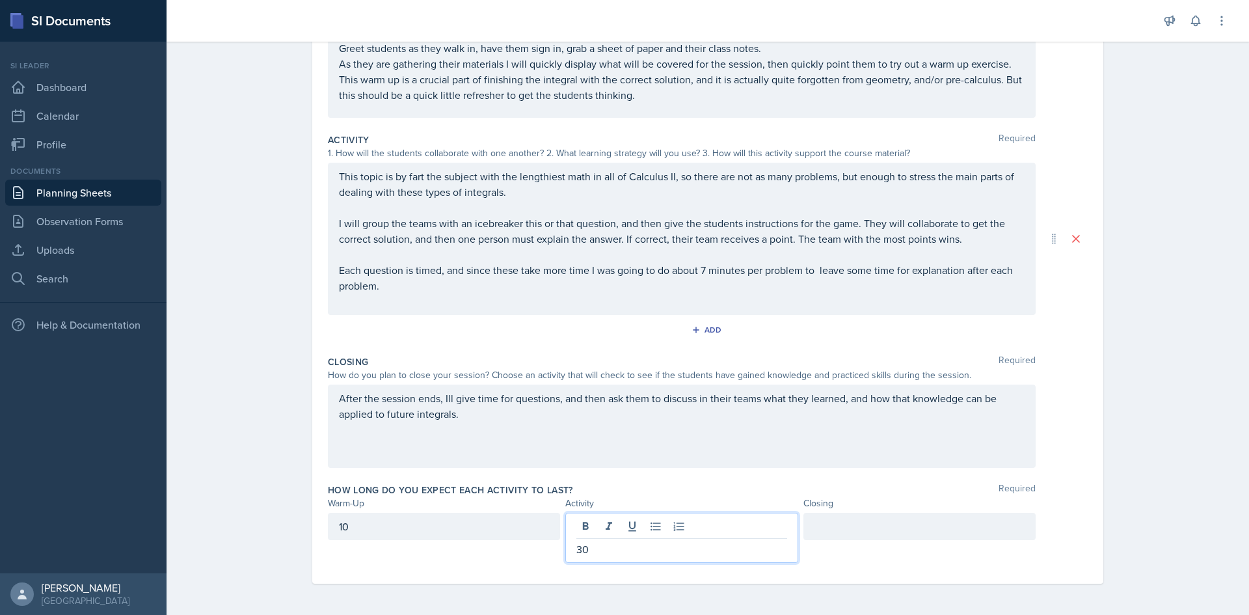
click at [870, 533] on div at bounding box center [919, 526] width 232 height 27
click at [1154, 349] on div "Planning Sheets [DATE] Planning Sheet Date [DATE] [DATE] 31 1 2 3 4 5 6 7 8 9 1…" at bounding box center [708, 232] width 1082 height 765
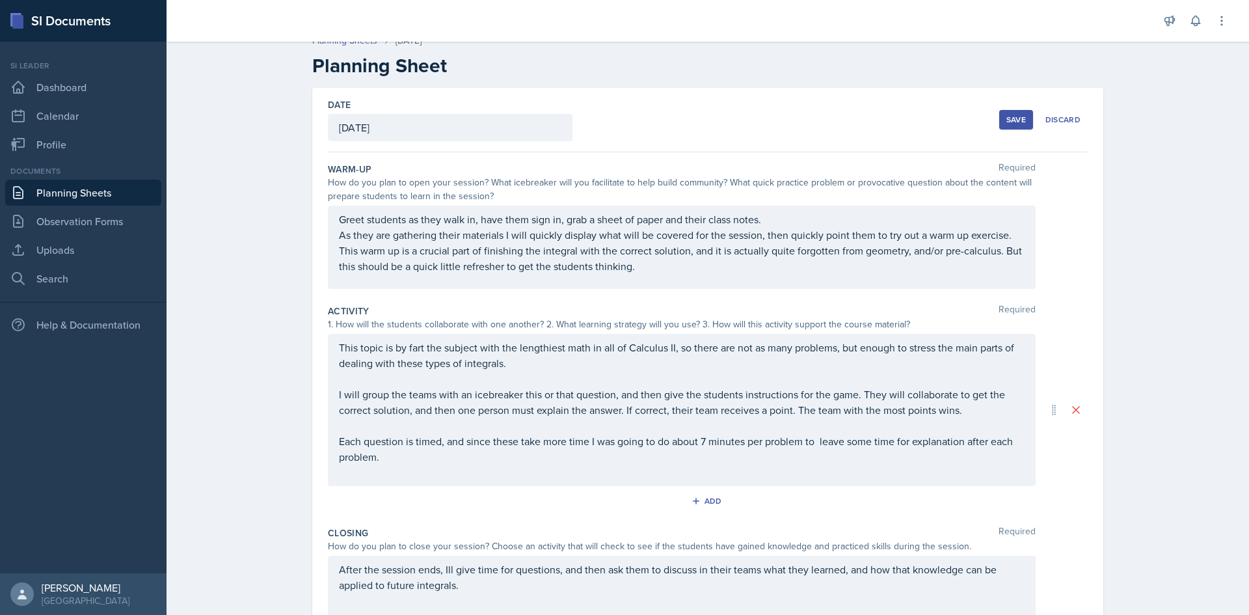
scroll to position [0, 0]
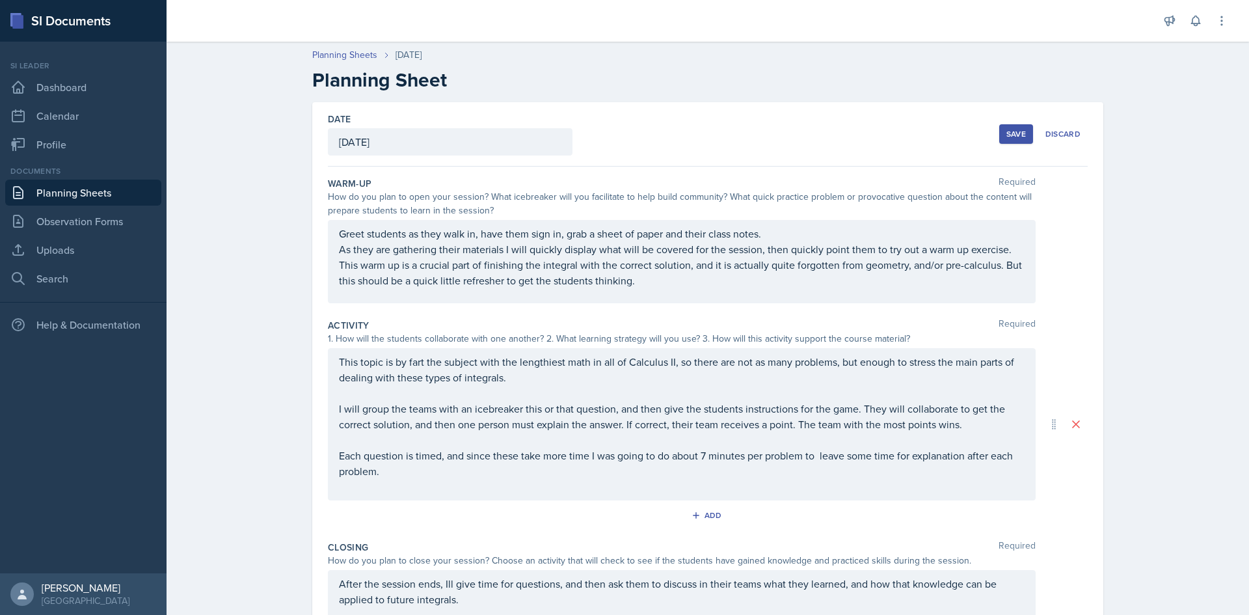
click at [752, 234] on div "Greet students as they walk in, have them sign in, grab a sheet of paper and th…" at bounding box center [682, 261] width 708 height 83
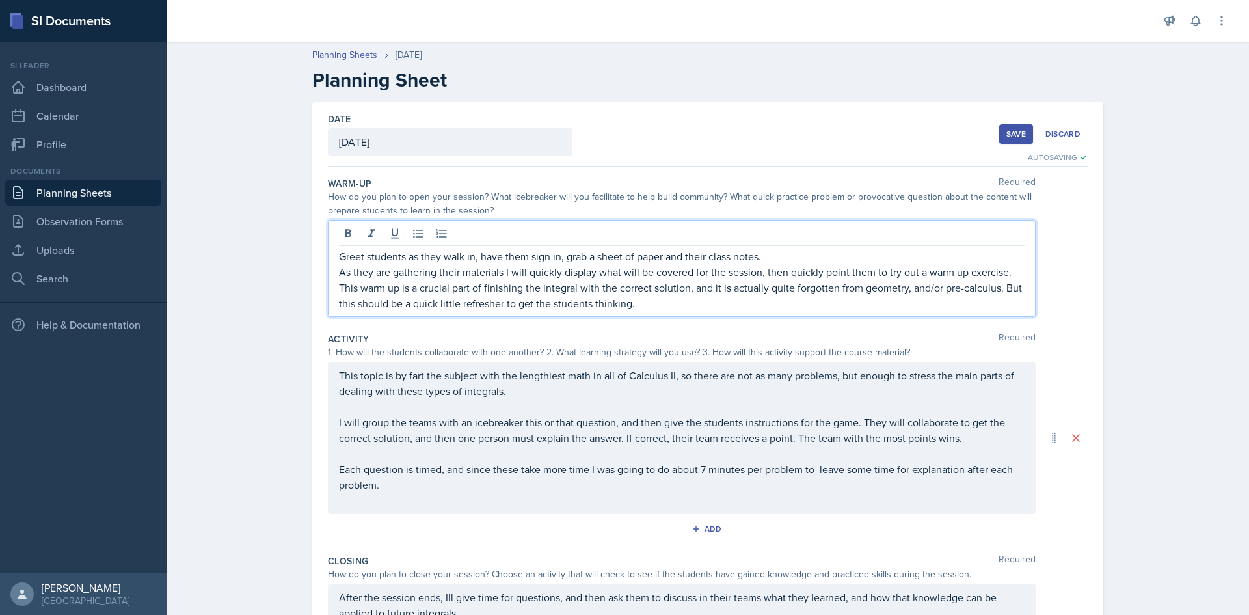
click at [1002, 271] on p "As they are gathering their materials I will quickly display what will be cover…" at bounding box center [682, 272] width 686 height 16
click at [1015, 271] on p "As they are gathering their materials I will quickly display what will be cover…" at bounding box center [682, 272] width 686 height 16
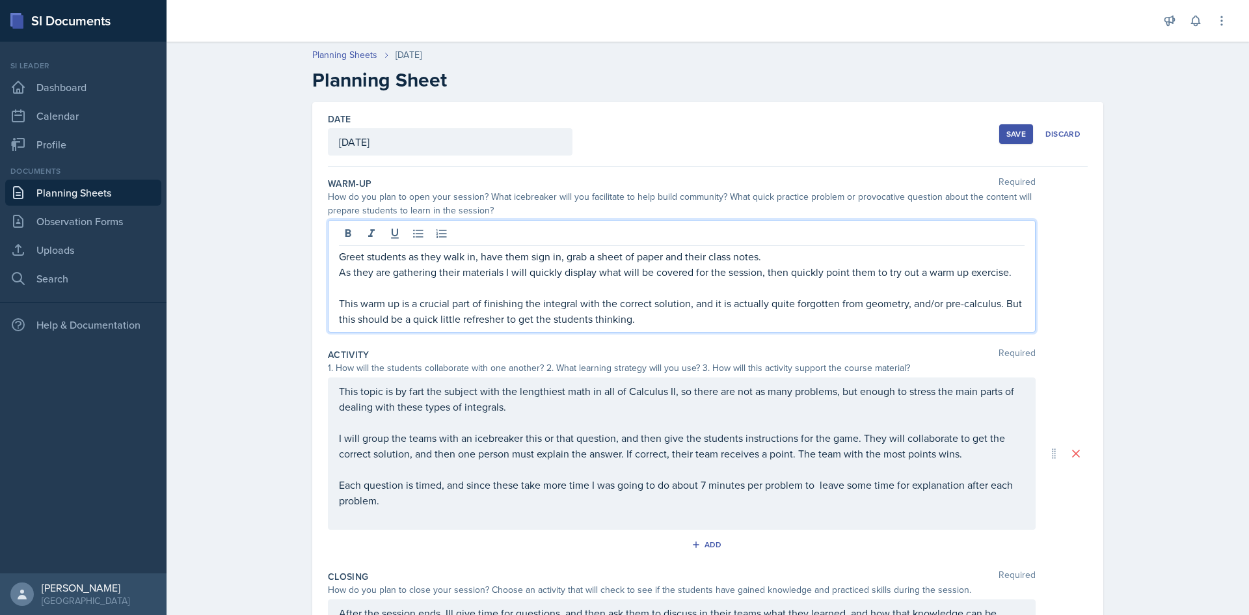
click at [340, 268] on p "As they are gathering their materials I will quickly display what will be cover…" at bounding box center [682, 272] width 686 height 16
click at [795, 252] on p "Greet students as they walk in, have them sign in, grab a sheet of paper and th…" at bounding box center [682, 256] width 686 height 16
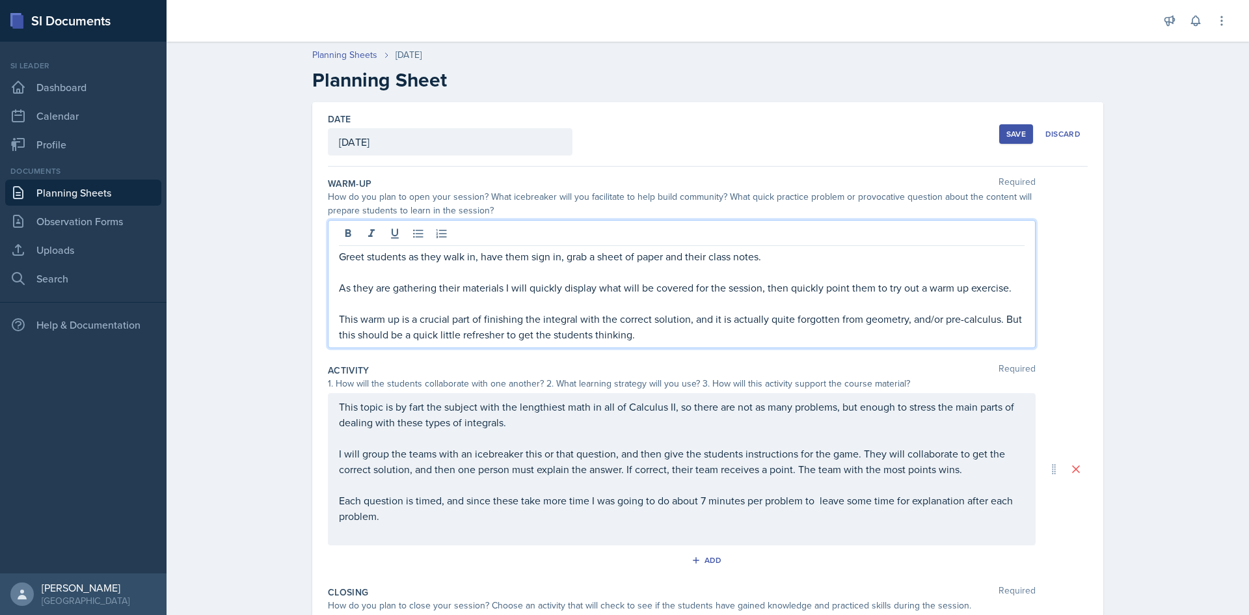
click at [1006, 140] on button "Save" at bounding box center [1016, 134] width 34 height 20
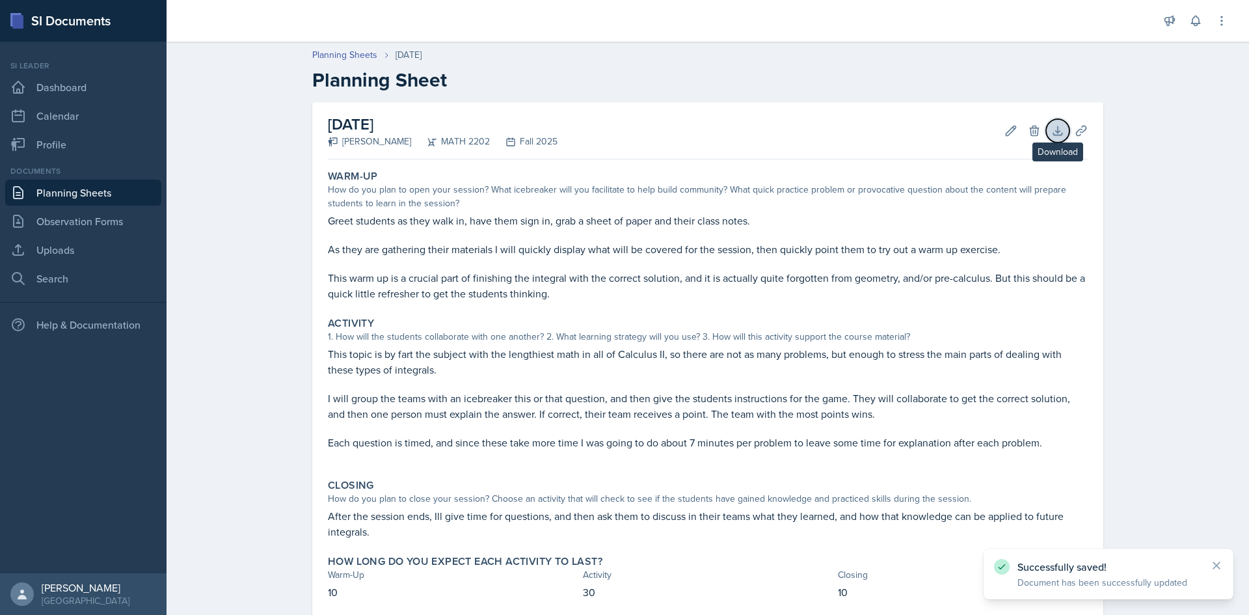
click at [1046, 131] on button "Download" at bounding box center [1057, 130] width 23 height 23
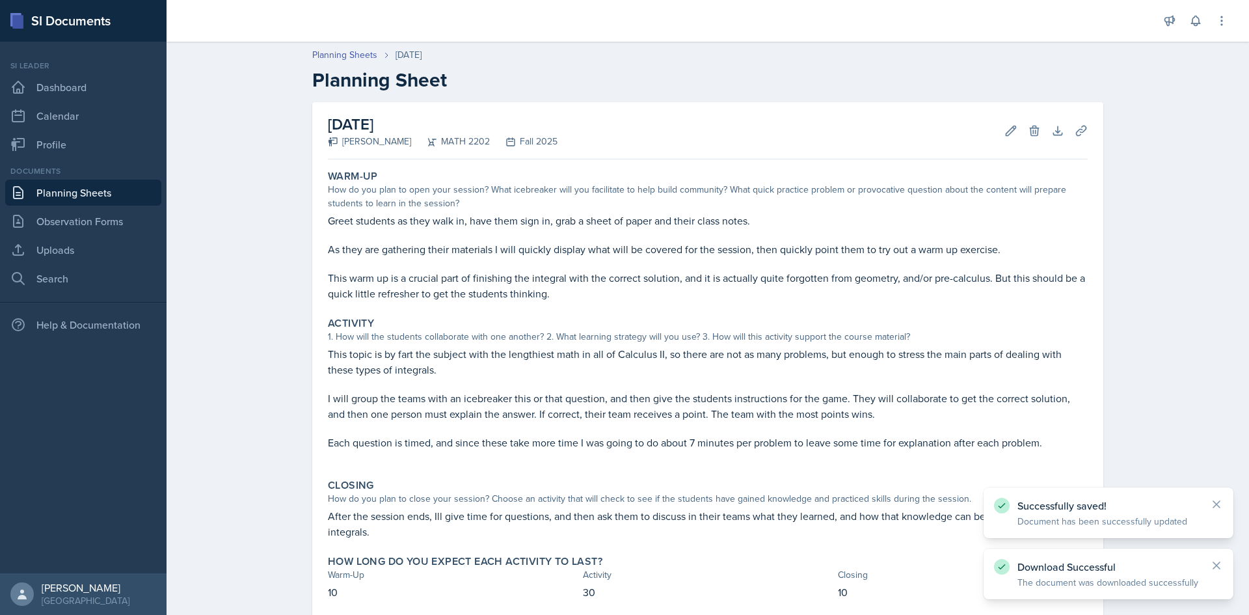
click at [1212, 40] on div "Announcements New Announcement Title Message Create Notifications [DATE] 4:32 P…" at bounding box center [1195, 21] width 65 height 42
click at [1060, 130] on button "Download" at bounding box center [1057, 130] width 23 height 23
click at [1080, 126] on icon at bounding box center [1081, 131] width 10 height 10
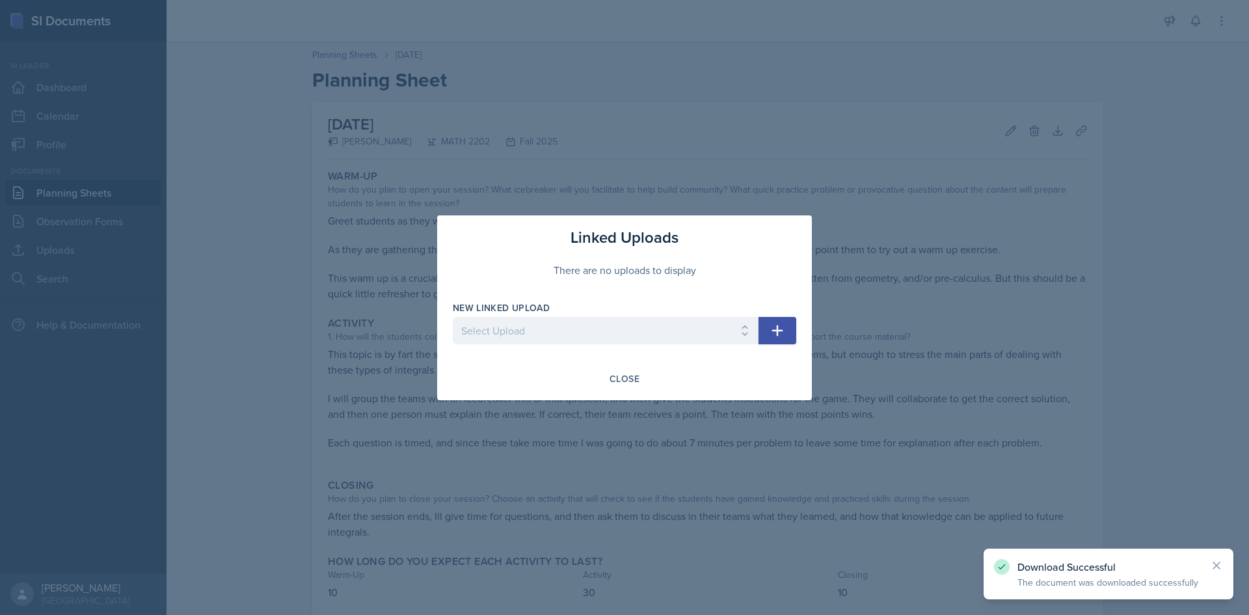
click at [539, 350] on div at bounding box center [606, 350] width 306 height 13
click at [540, 337] on select "Select Upload First Day - Derv Duels Second Day - Choosing U Second Day - Warm …" at bounding box center [606, 330] width 306 height 27
select select "9e7dc9d2-70fa-4510-9056-240e0fdbbd4b"
click at [453, 317] on select "Select Upload First Day - Derv Duels Second Day - Choosing U Second Day - Warm …" at bounding box center [606, 330] width 306 height 27
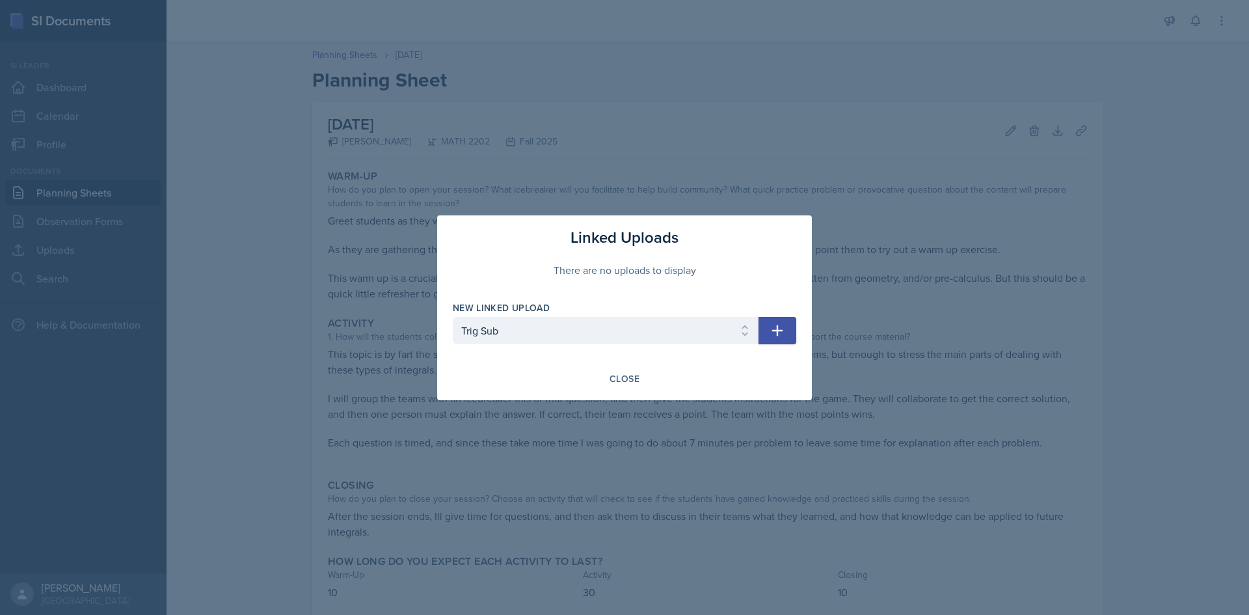
drag, startPoint x: 780, startPoint y: 334, endPoint x: 773, endPoint y: 338, distance: 7.3
click at [780, 335] on icon "button" at bounding box center [777, 331] width 16 height 16
select select
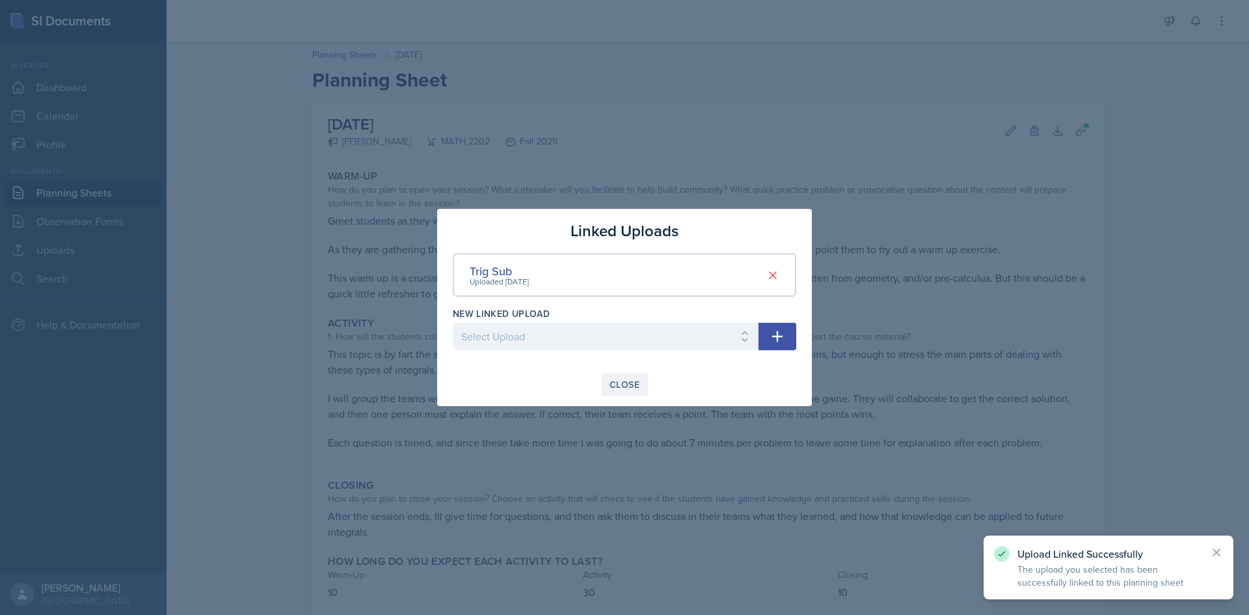
click at [630, 386] on div "Close" at bounding box center [624, 384] width 30 height 10
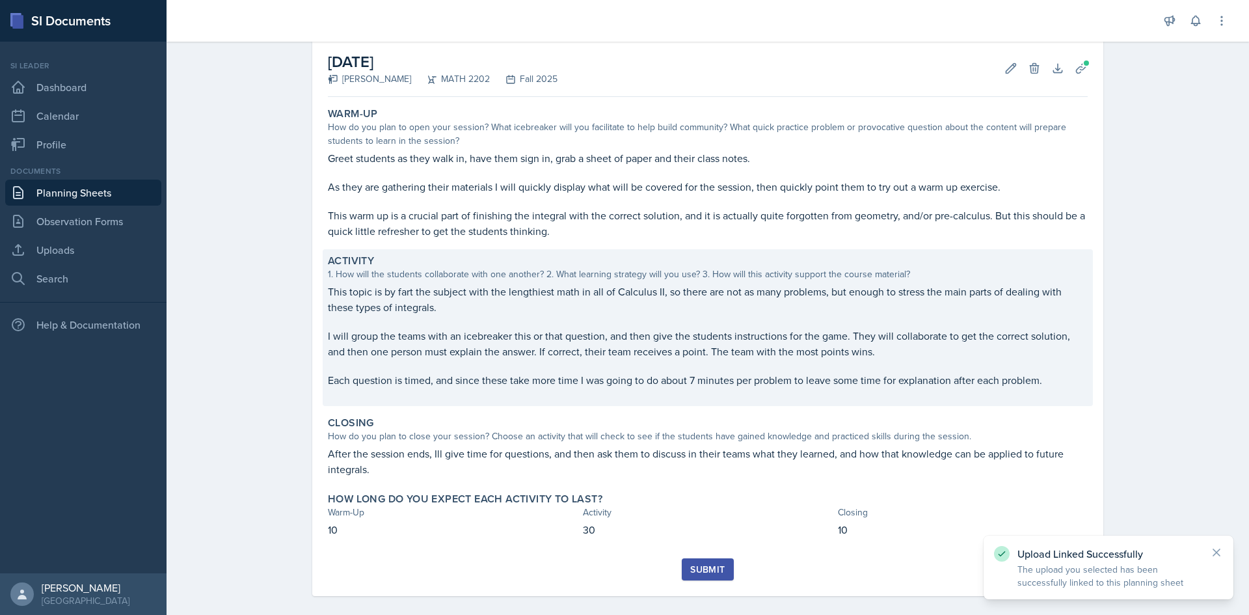
scroll to position [75, 0]
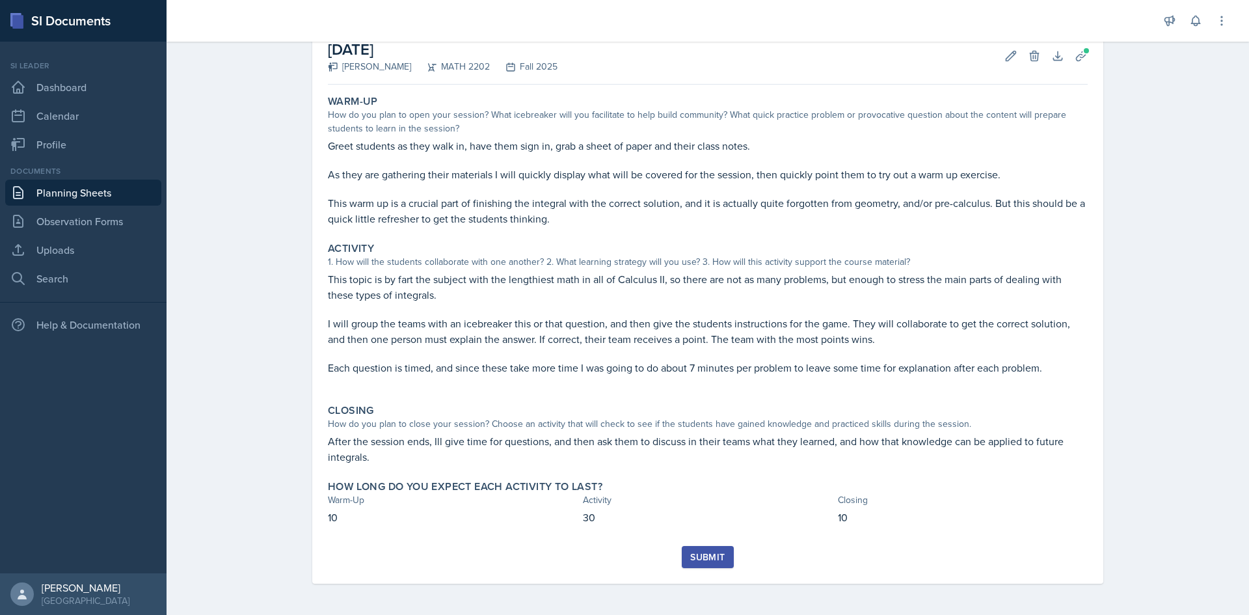
click at [720, 553] on button "Submit" at bounding box center [707, 557] width 51 height 22
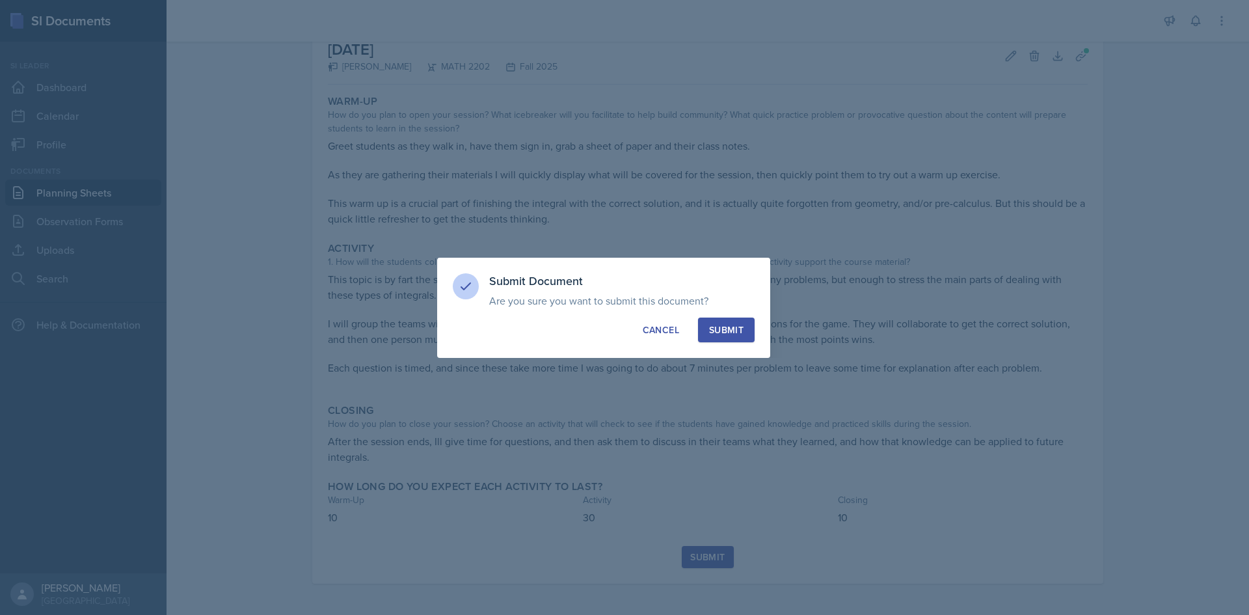
click at [736, 336] on button "Submit" at bounding box center [726, 329] width 57 height 25
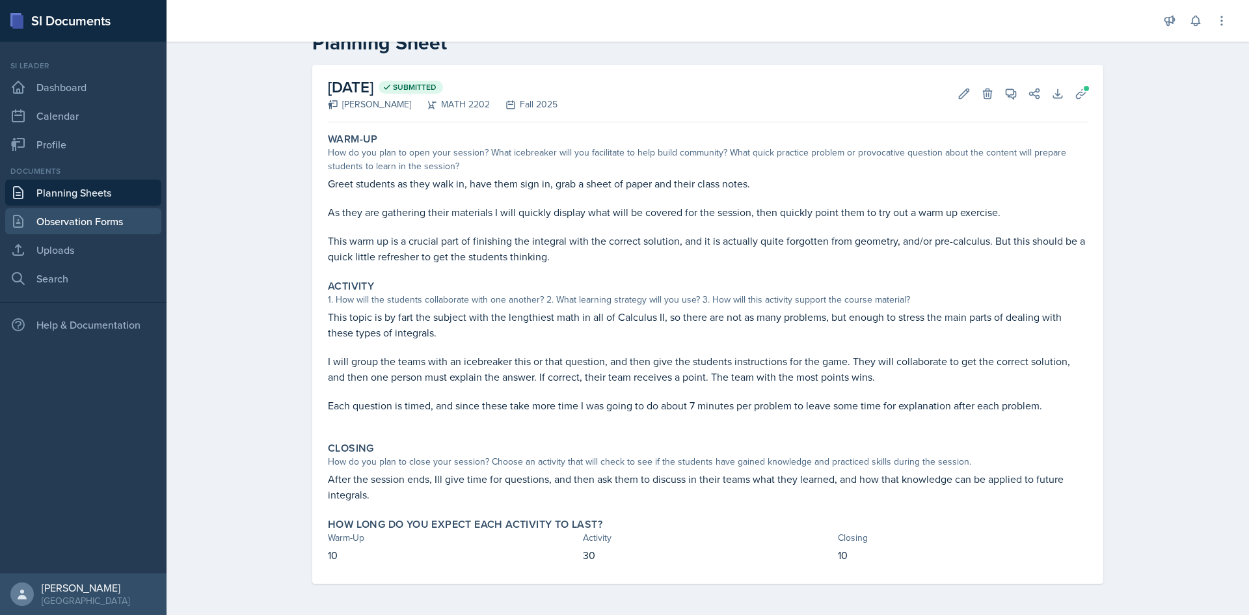
click at [85, 224] on link "Observation Forms" at bounding box center [83, 221] width 156 height 26
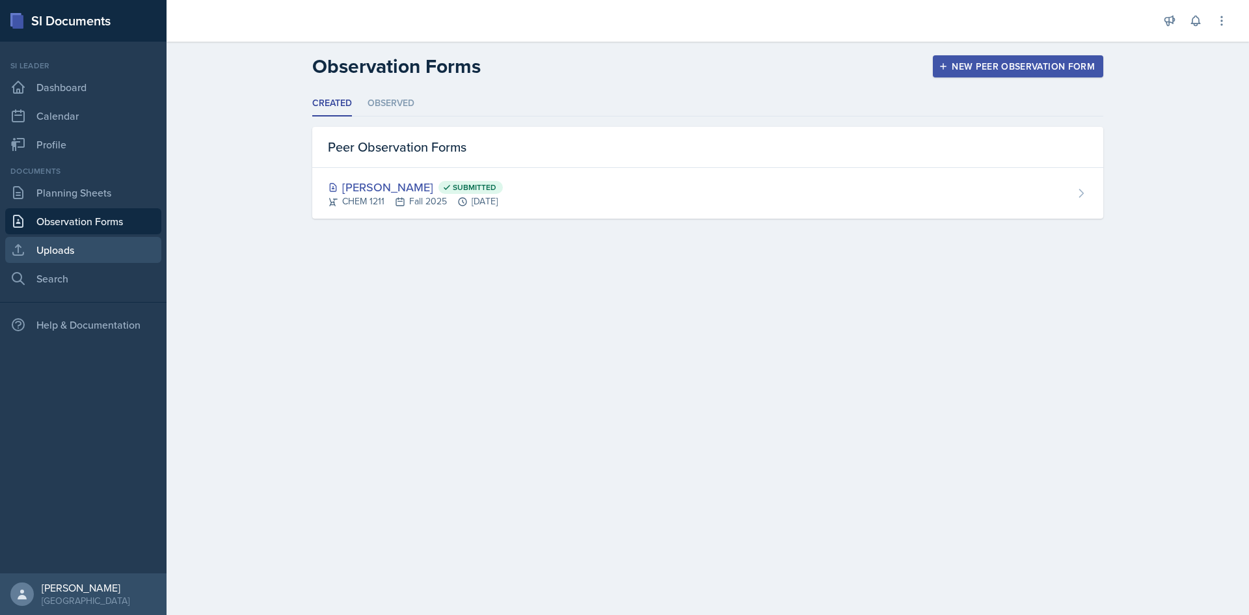
click at [75, 252] on link "Uploads" at bounding box center [83, 250] width 156 height 26
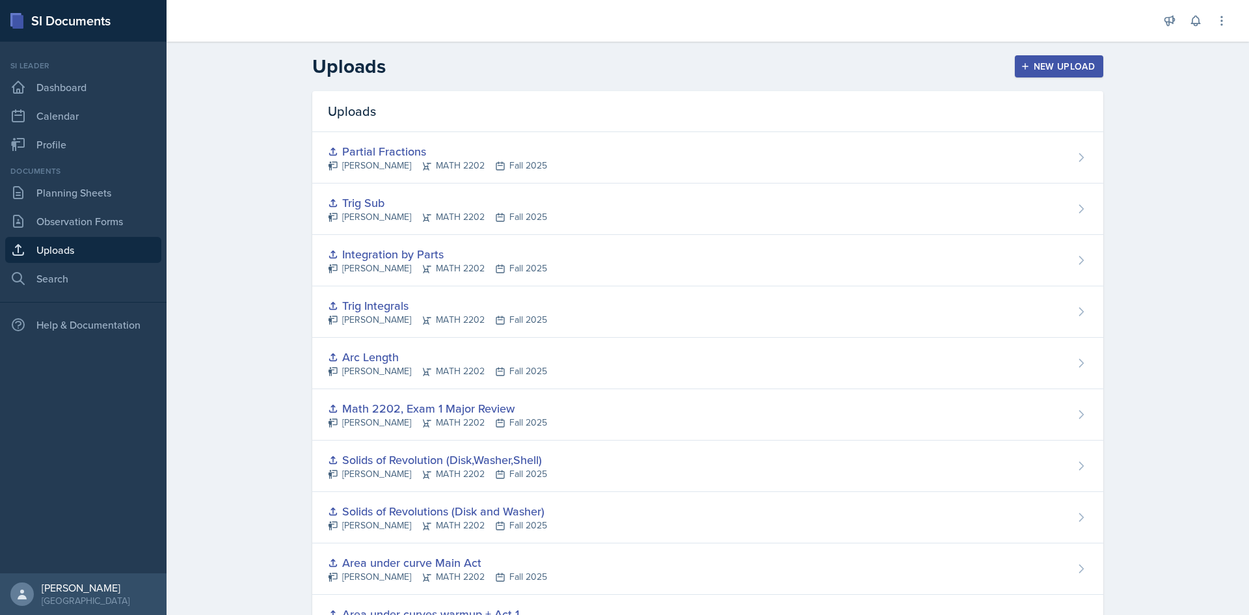
click at [77, 207] on div "Documents Planning Sheets Observation Forms Uploads Search" at bounding box center [83, 228] width 156 height 126
click at [85, 196] on link "Planning Sheets" at bounding box center [83, 193] width 156 height 26
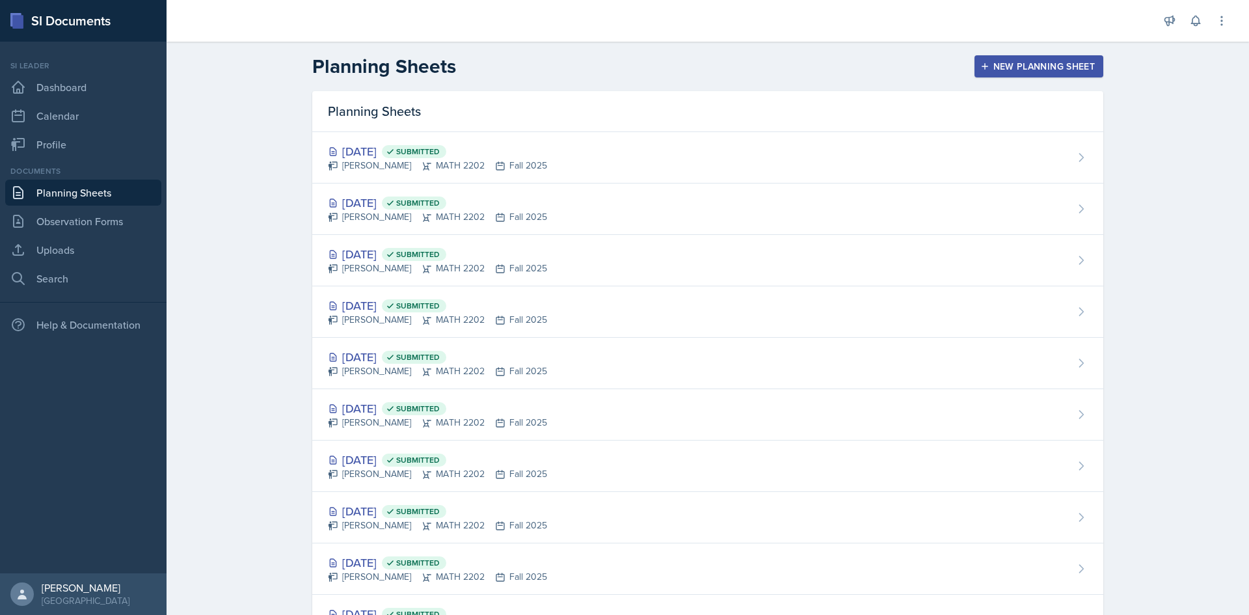
click at [1030, 72] on div "New Planning Sheet" at bounding box center [1039, 66] width 112 height 10
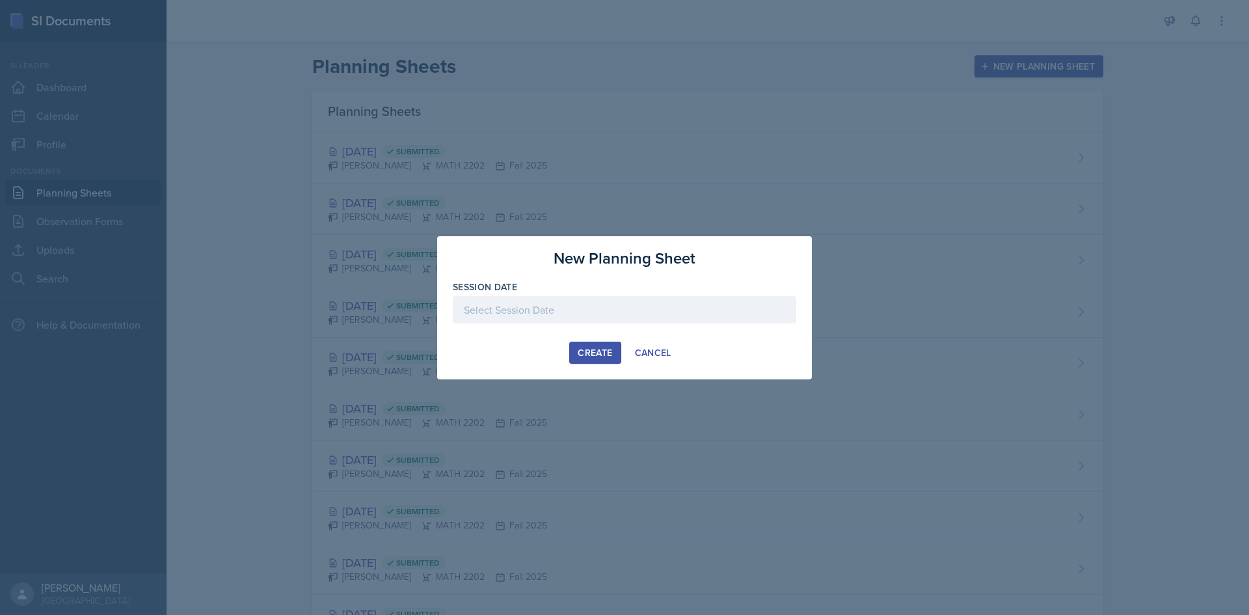
click at [566, 320] on div at bounding box center [624, 309] width 343 height 27
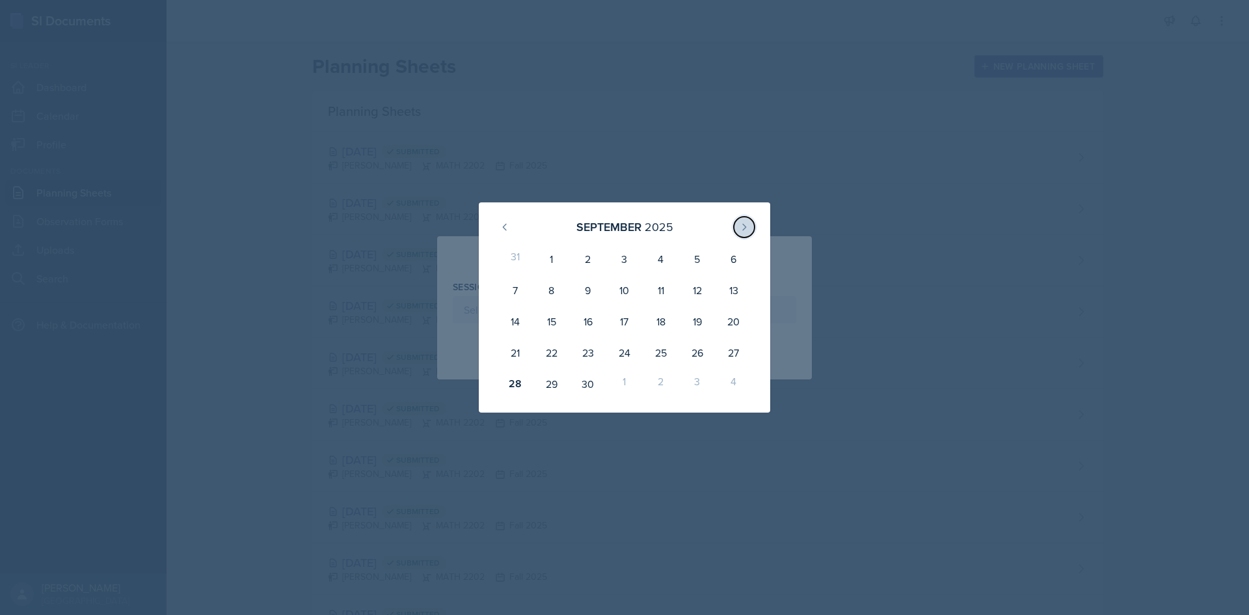
click at [744, 224] on icon at bounding box center [744, 227] width 10 height 10
click at [625, 263] on div "1" at bounding box center [624, 258] width 36 height 31
type input "[DATE]"
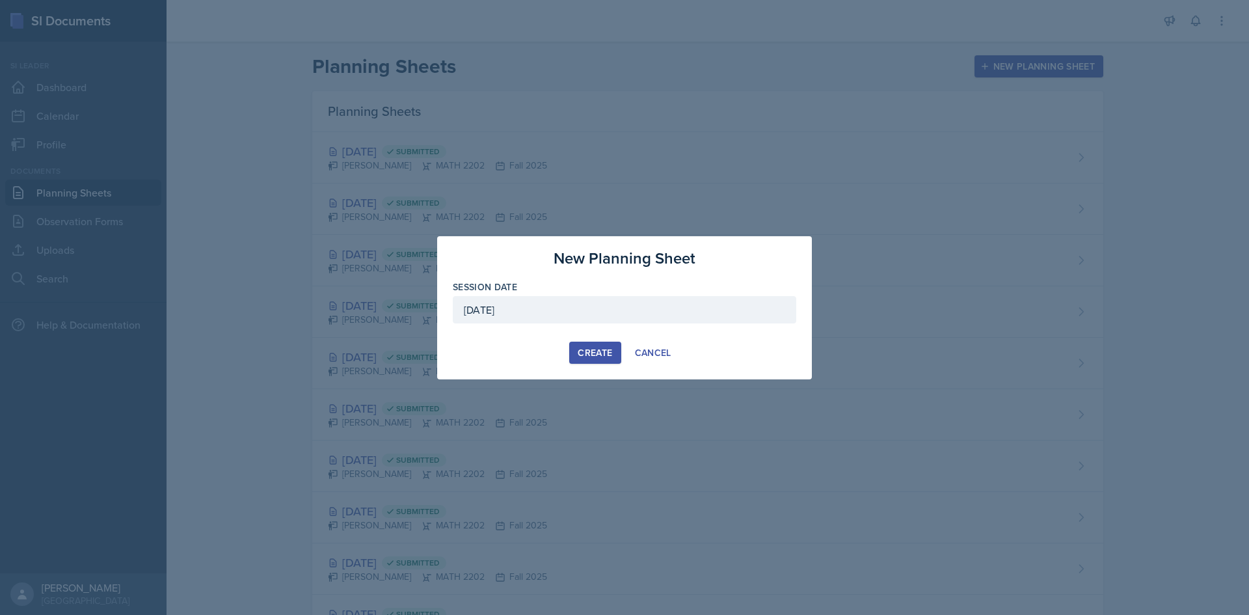
click at [591, 353] on div "Create" at bounding box center [595, 352] width 34 height 10
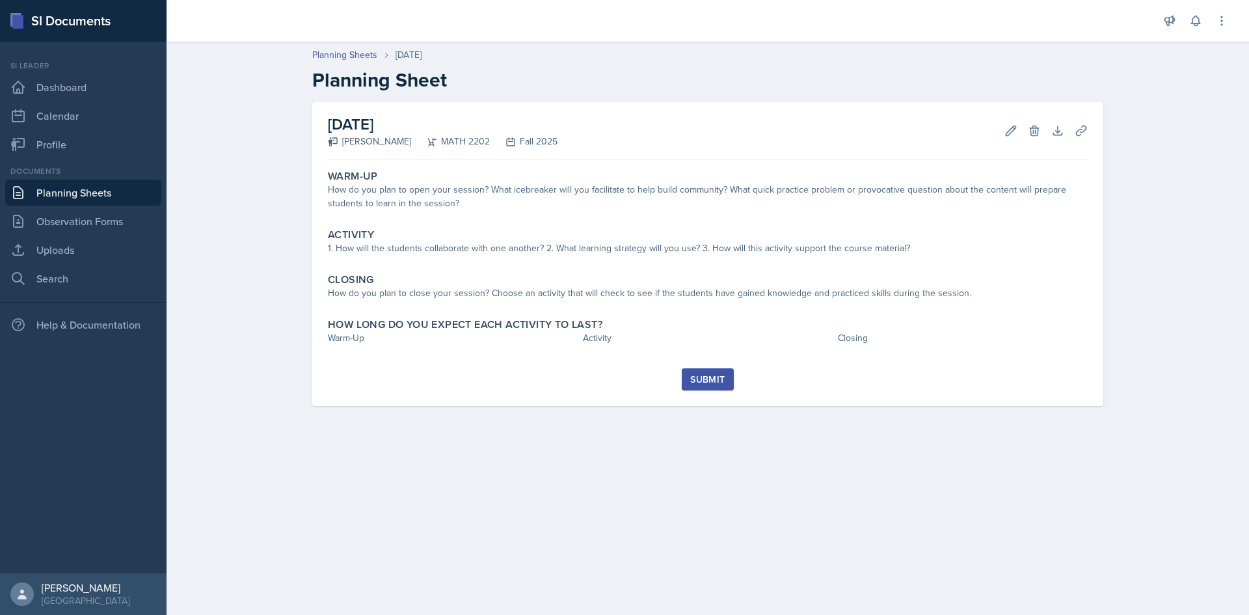
drag, startPoint x: 736, startPoint y: 416, endPoint x: 738, endPoint y: 408, distance: 7.3
click at [738, 414] on div "[DATE] [PERSON_NAME] MATH 2202 Fall 2025 Edit Delete Download Uploads Autosavin…" at bounding box center [707, 269] width 833 height 335
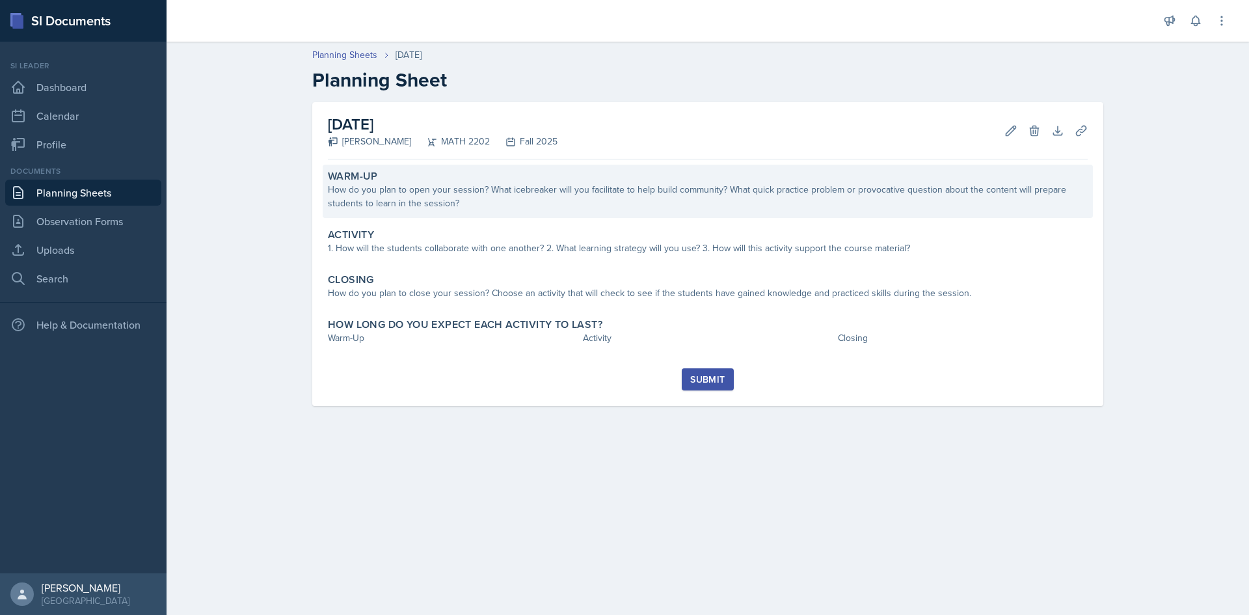
click at [441, 193] on div "How do you plan to open your session? What icebreaker will you facilitate to he…" at bounding box center [708, 196] width 760 height 27
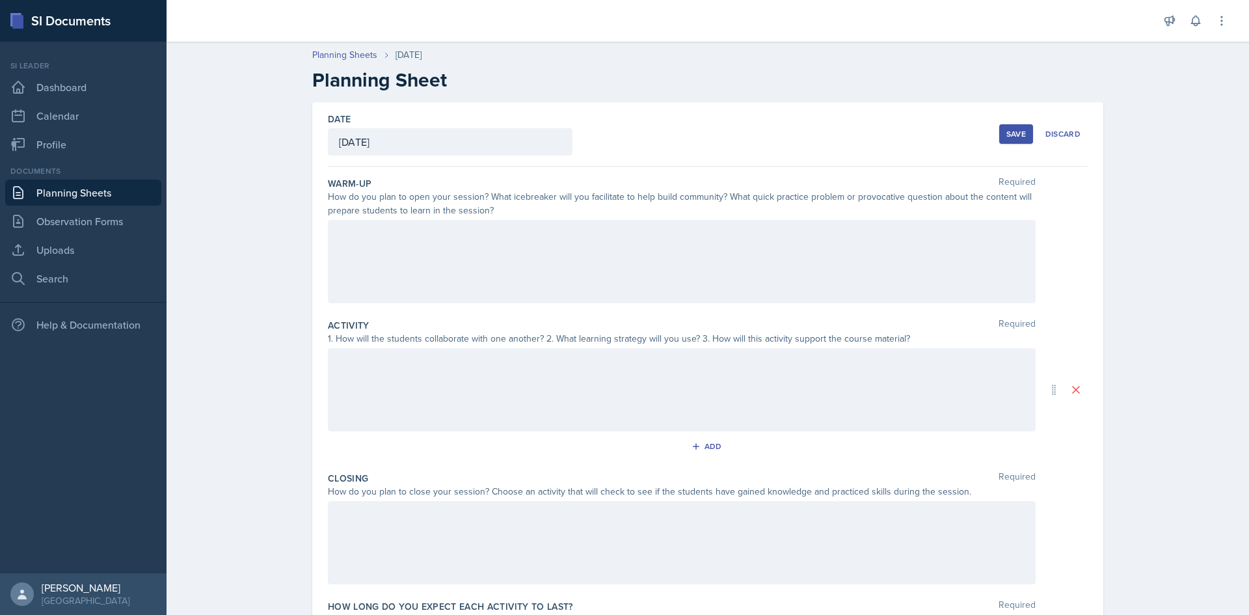
click at [435, 276] on div at bounding box center [682, 261] width 708 height 83
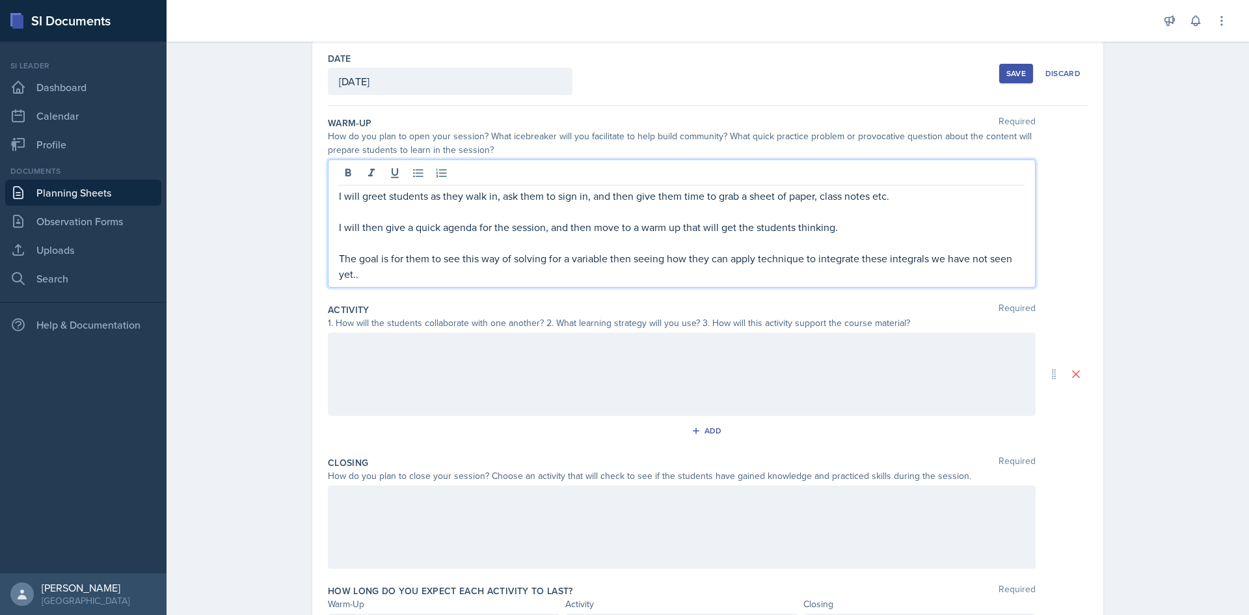
scroll to position [65, 0]
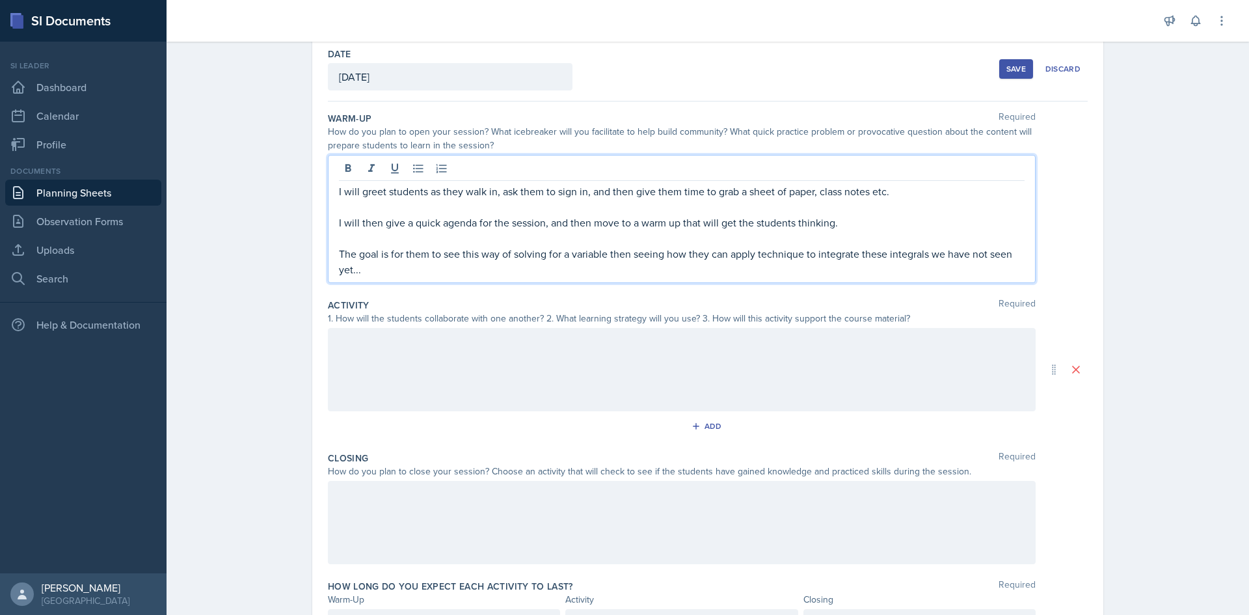
click at [453, 386] on div at bounding box center [682, 369] width 708 height 83
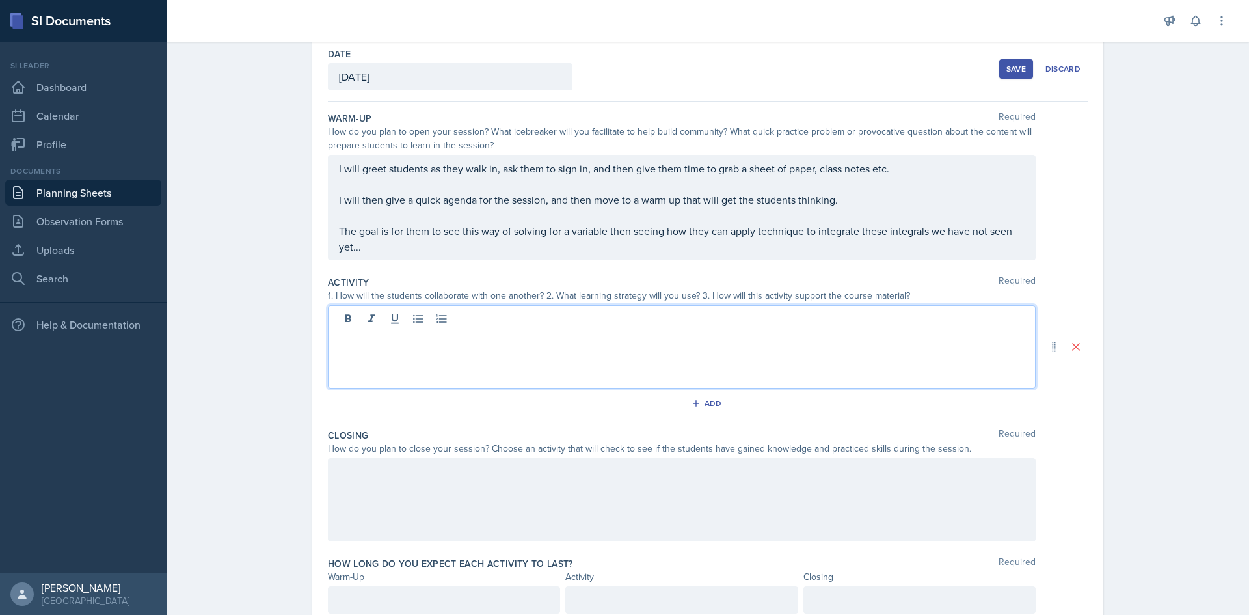
scroll to position [88, 0]
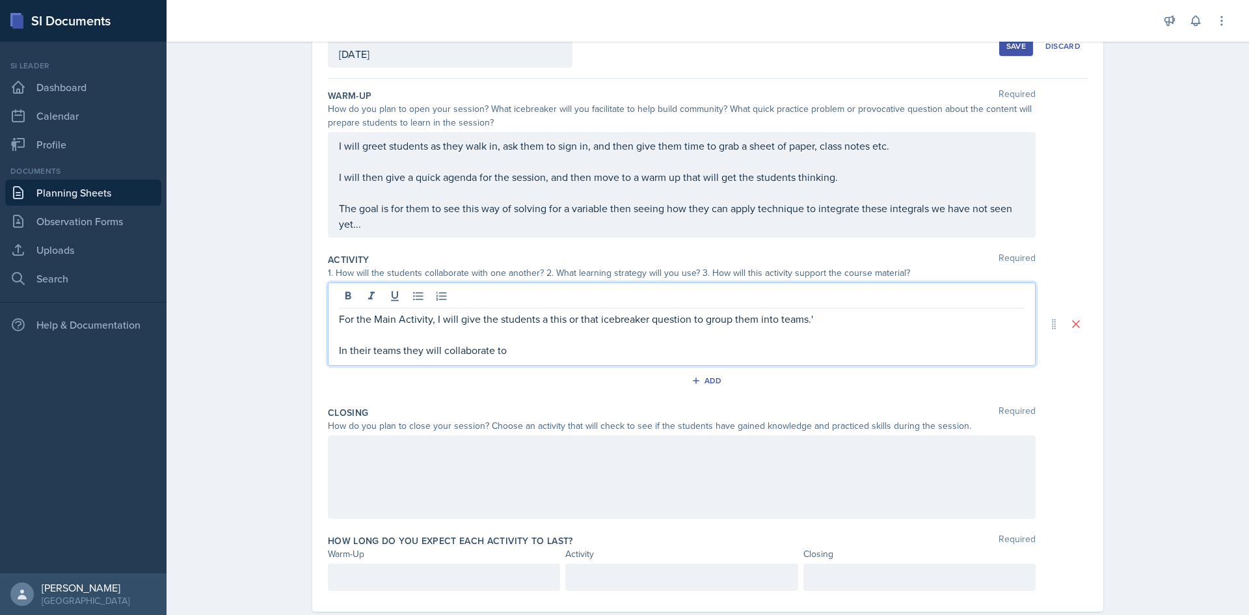
click at [868, 330] on p at bounding box center [682, 335] width 686 height 16
click at [820, 314] on p "For the Main Activity, I will give the students a this or that icebreaker quest…" at bounding box center [682, 319] width 686 height 16
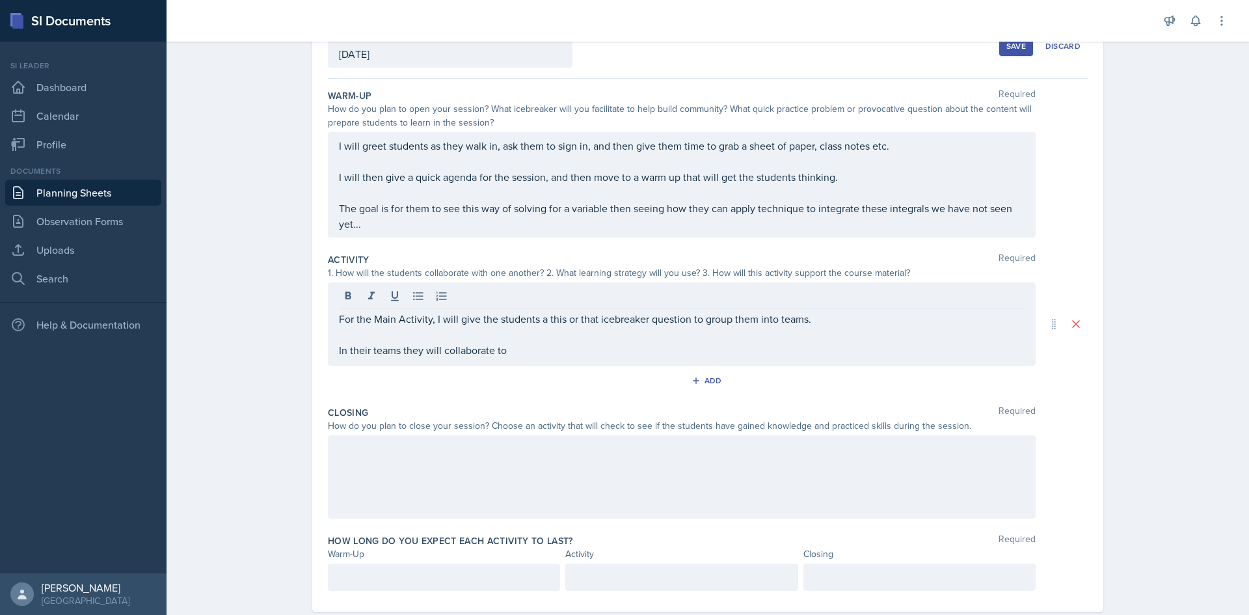
click at [586, 358] on div "For the Main Activity, I will give the students a this or that icebreaker quest…" at bounding box center [682, 323] width 708 height 83
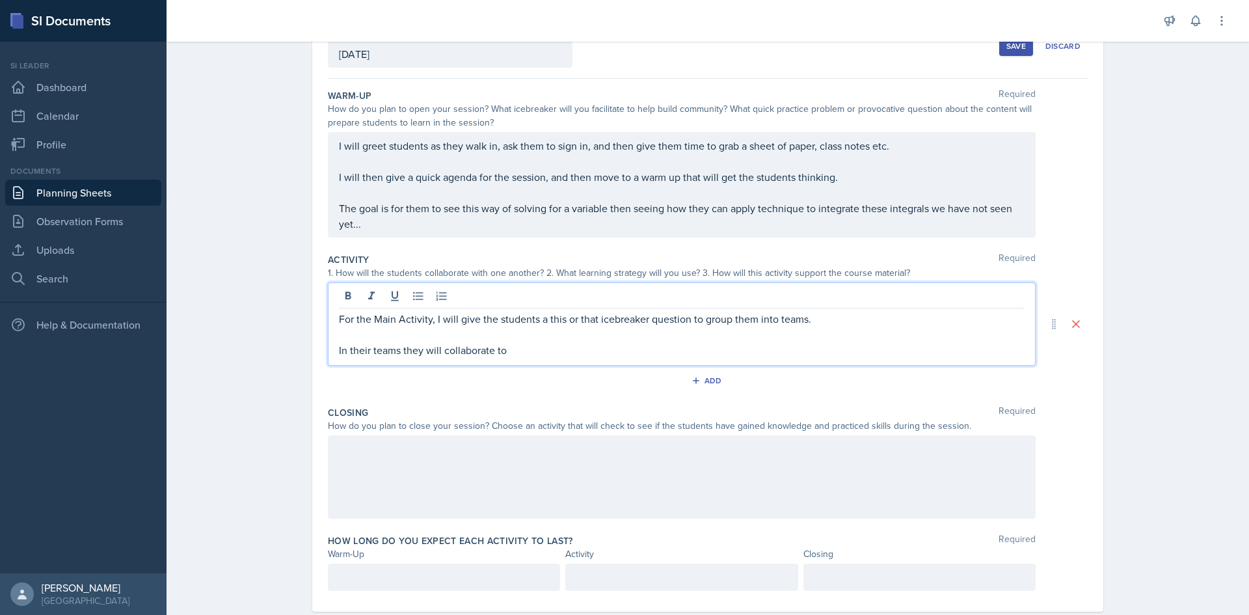
click at [562, 342] on p "In their teams they will collaborate to" at bounding box center [682, 350] width 686 height 16
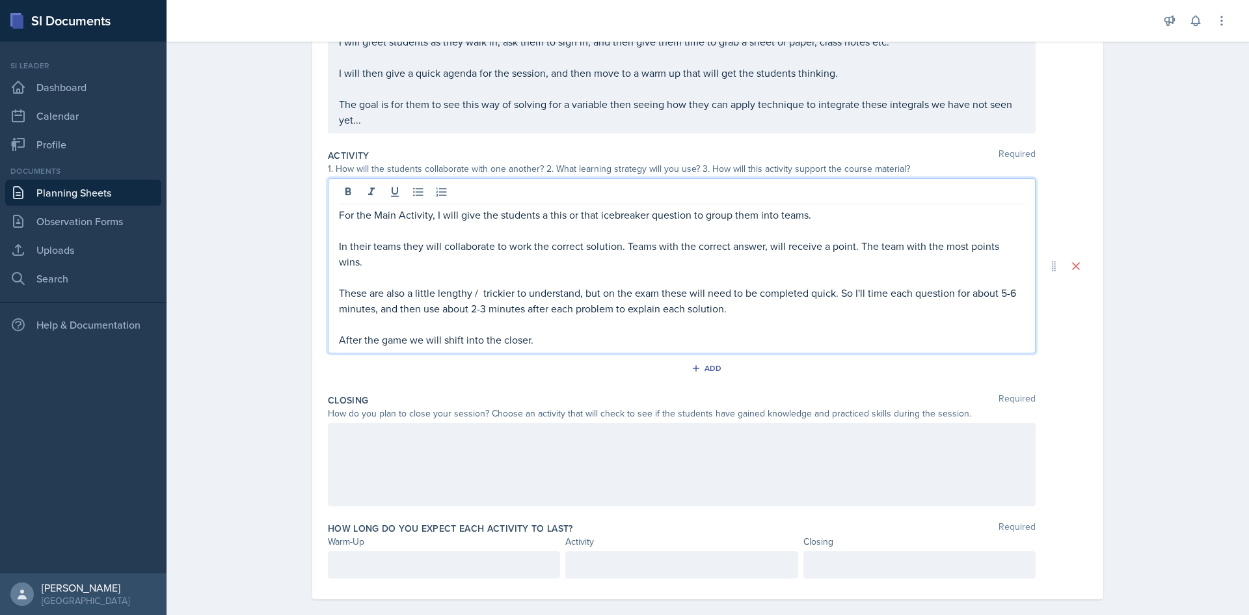
click at [424, 465] on div at bounding box center [682, 464] width 708 height 83
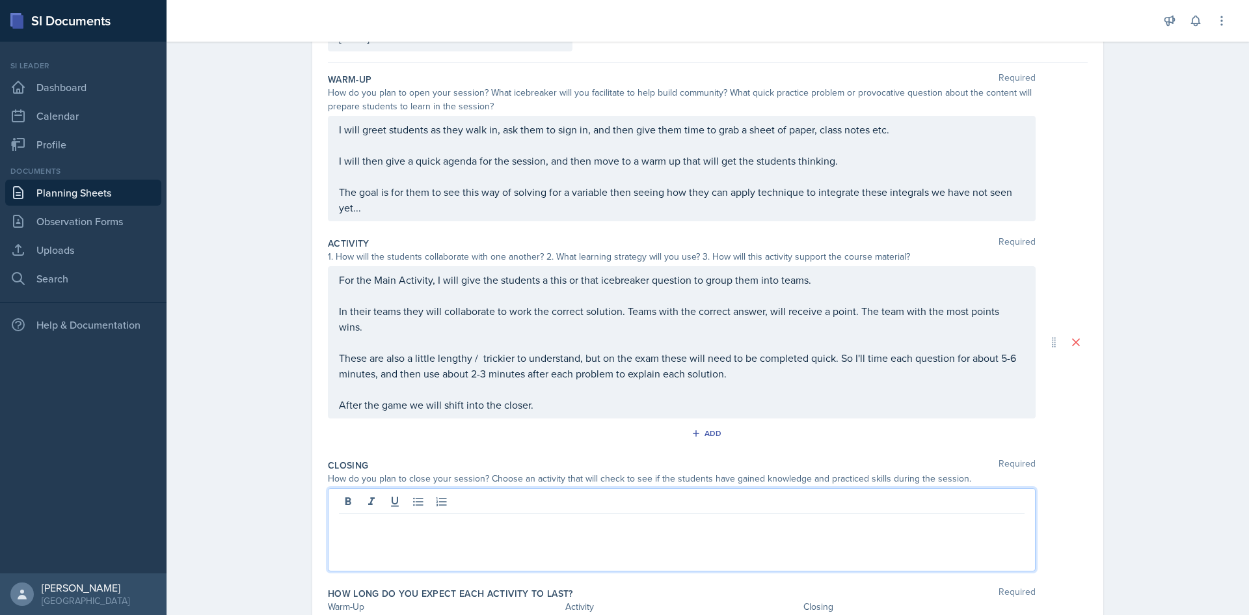
click at [562, 397] on p "After the game we will shift into the closer." at bounding box center [682, 405] width 686 height 16
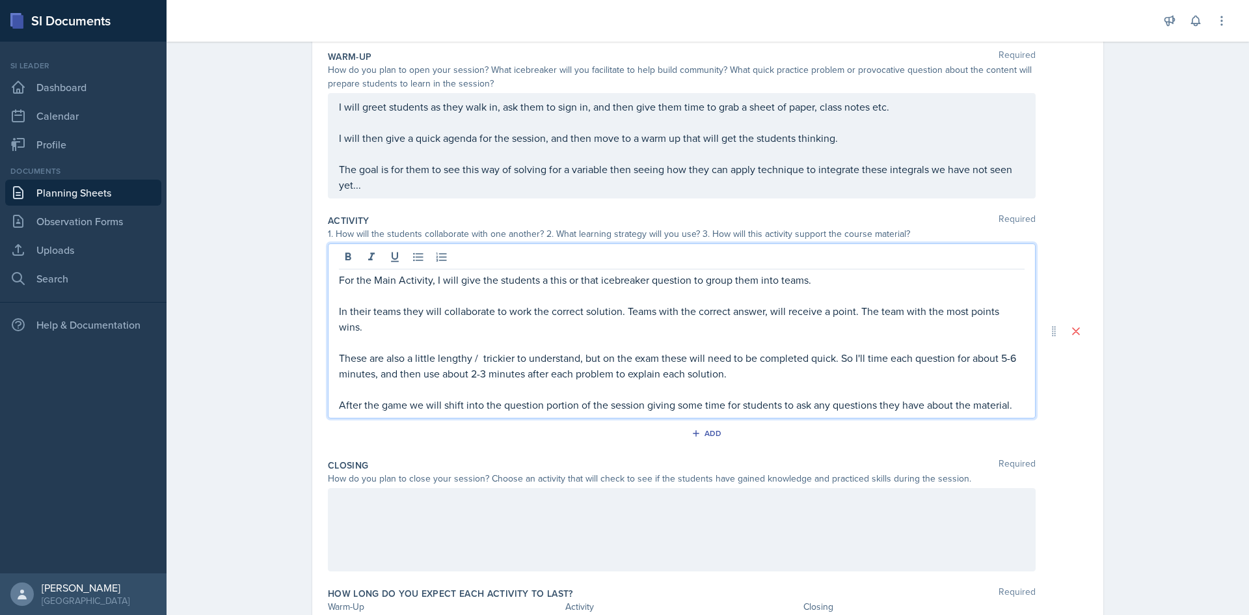
click at [417, 542] on div at bounding box center [682, 529] width 708 height 83
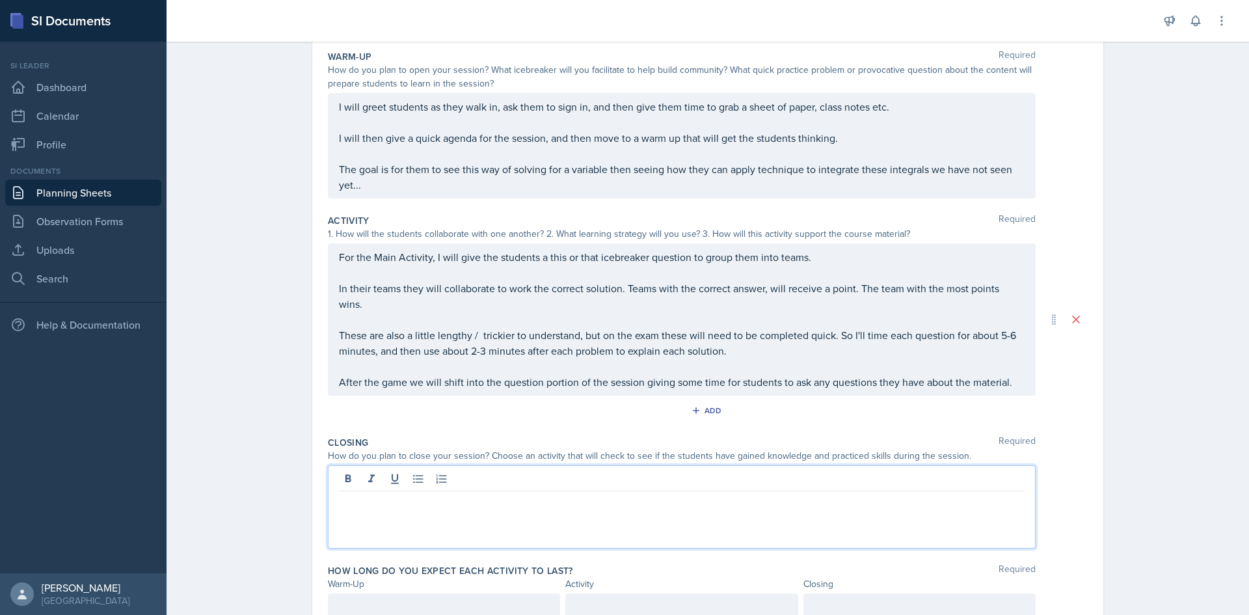
scroll to position [150, 0]
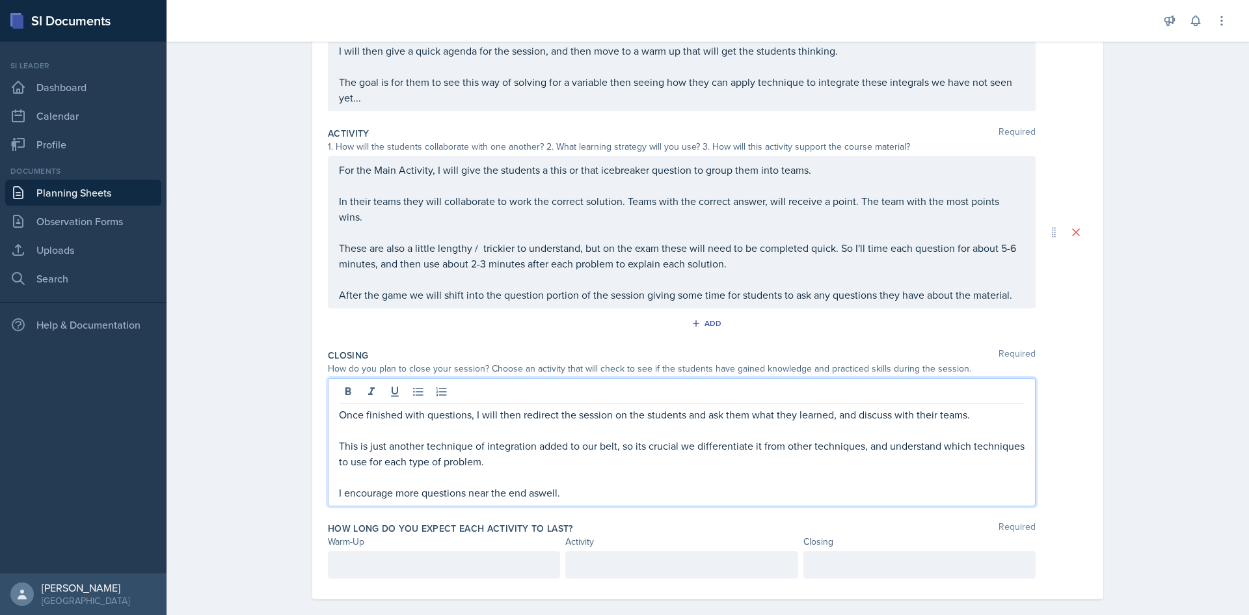
click at [492, 557] on p at bounding box center [444, 565] width 210 height 16
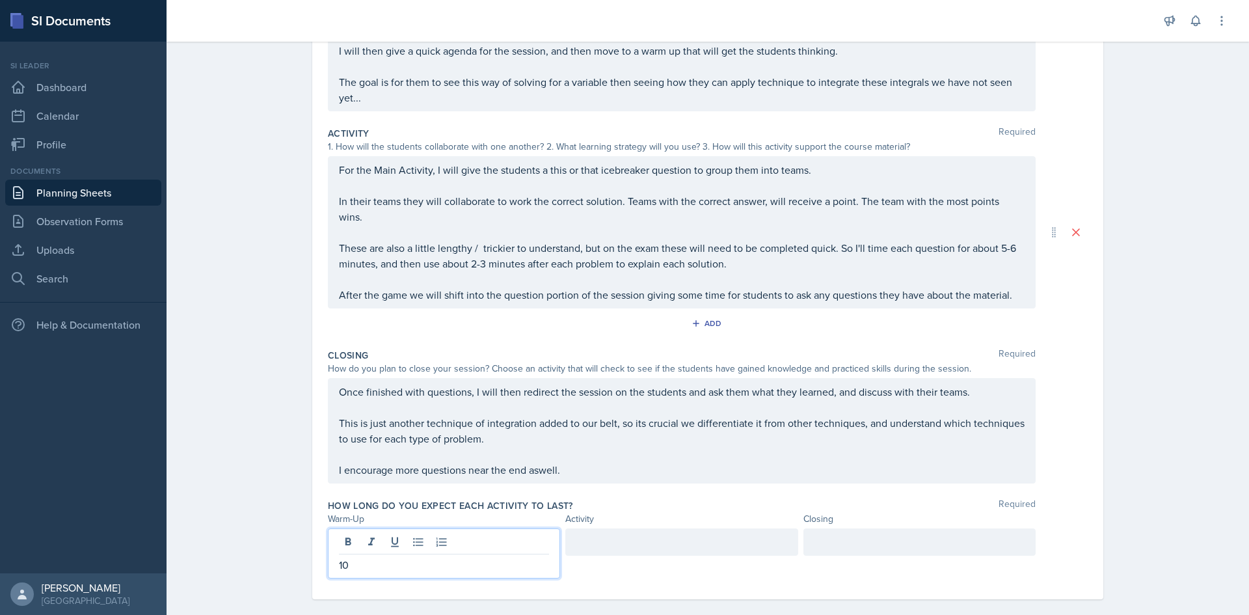
click at [701, 528] on div at bounding box center [681, 541] width 232 height 27
click at [854, 536] on div at bounding box center [919, 541] width 232 height 27
click at [1139, 491] on div "Planning Sheets [DATE] Planning Sheet Date [DATE] [DATE] 31 1 2 3 4 5 6 7 8 9 1…" at bounding box center [708, 225] width 1082 height 809
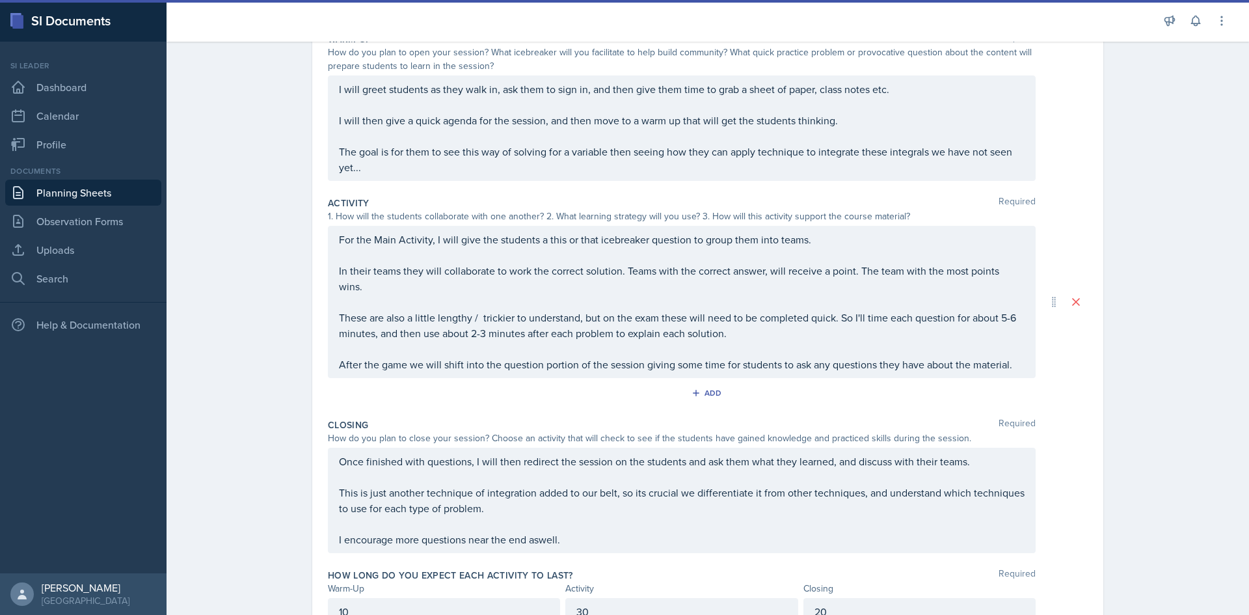
scroll to position [61, 0]
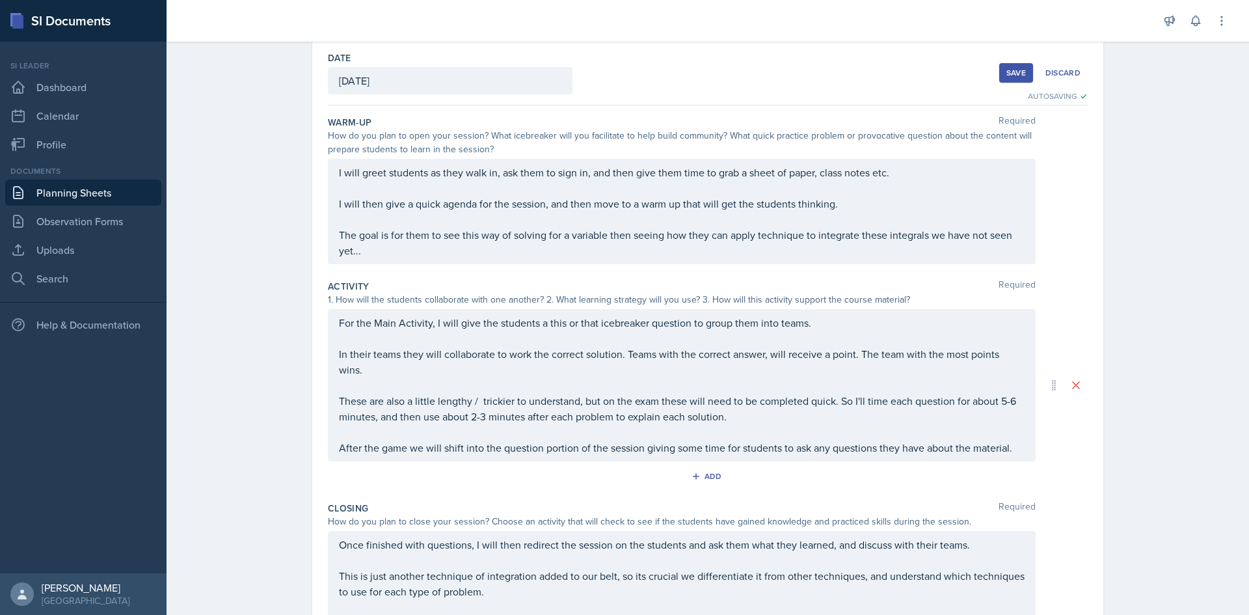
click at [993, 76] on div "Date [DATE] [DATE] 31 1 2 3 4 5 6 7 8 9 10 11 12 13 14 15 16 17 18 19 20 21 22 …" at bounding box center [708, 73] width 760 height 64
click at [1006, 73] on div "Save" at bounding box center [1016, 73] width 20 height 10
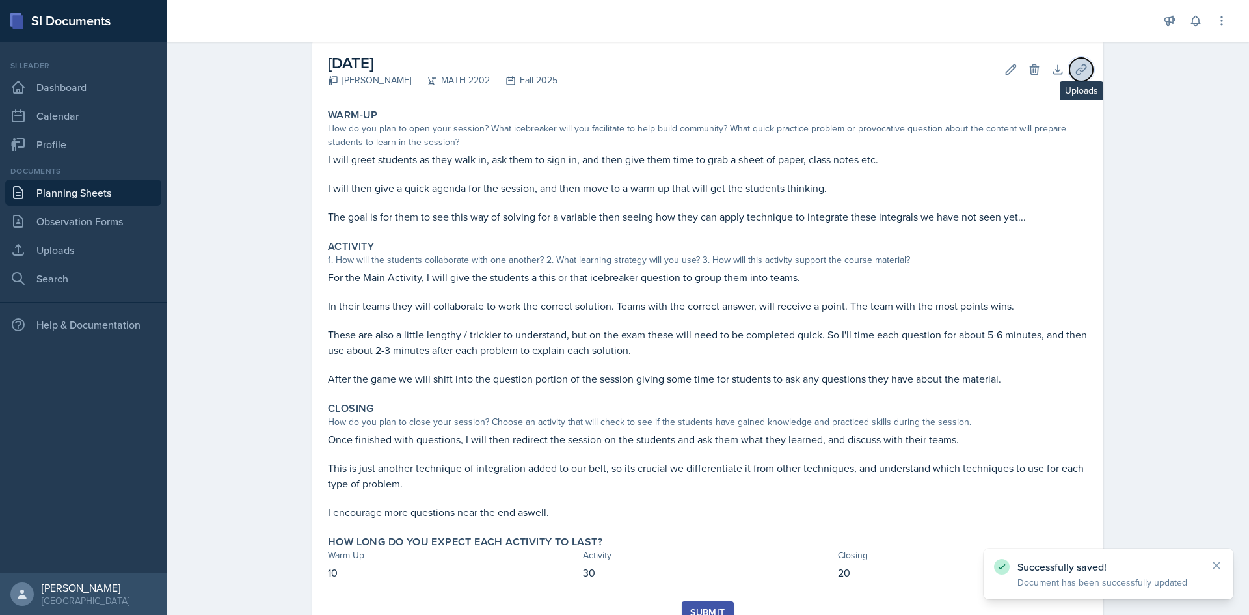
click at [1082, 71] on icon at bounding box center [1081, 69] width 13 height 13
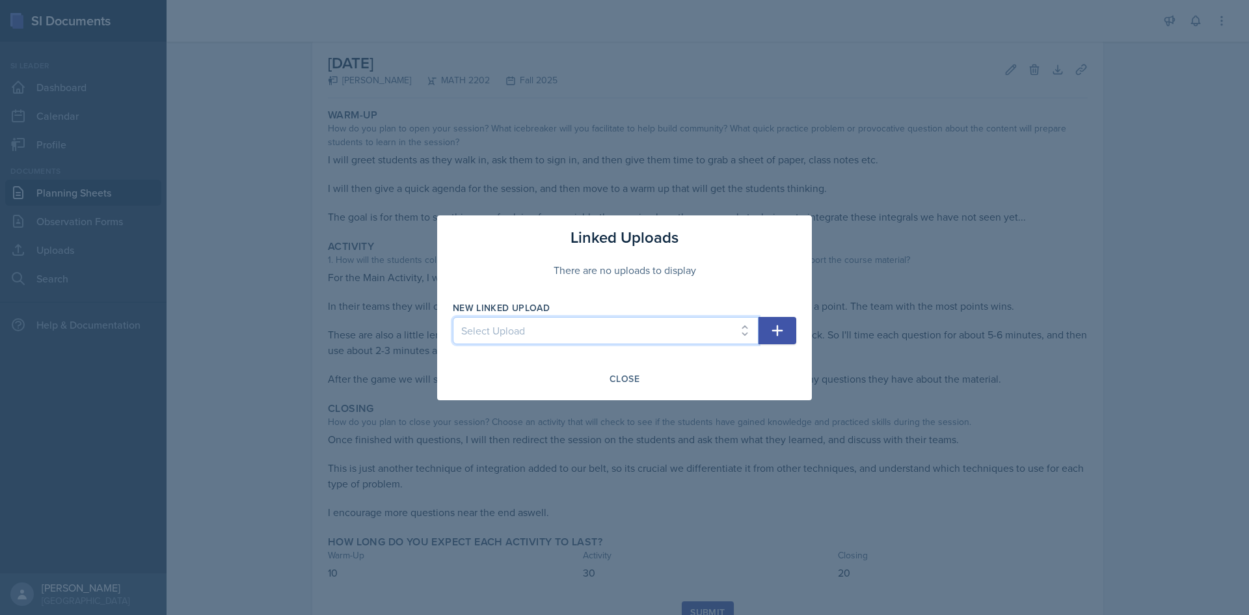
click at [653, 317] on select "Select Upload First Day - Derv Duels Second Day - Choosing U Second Day - Warm …" at bounding box center [606, 330] width 306 height 27
select select "3a70c8bc-e263-45a3-b90a-673df8090577"
click at [453, 317] on select "Select Upload First Day - Derv Duels Second Day - Choosing U Second Day - Warm …" at bounding box center [606, 330] width 306 height 27
click at [778, 334] on icon "button" at bounding box center [777, 330] width 11 height 11
select select
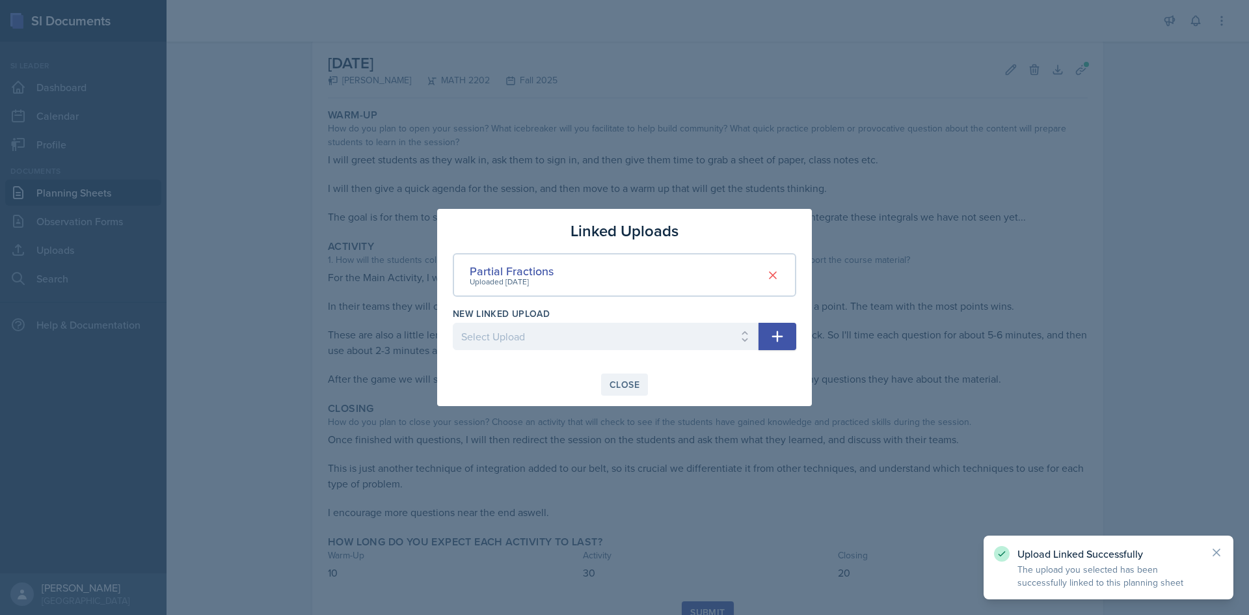
click at [628, 385] on div "Close" at bounding box center [624, 384] width 30 height 10
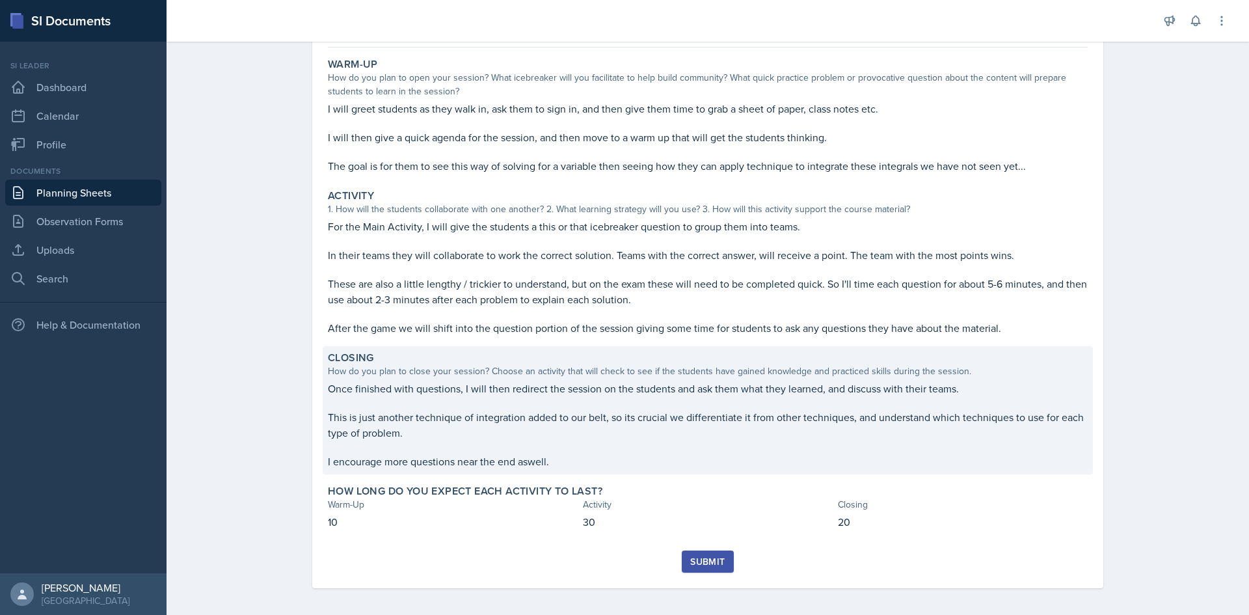
scroll to position [116, 0]
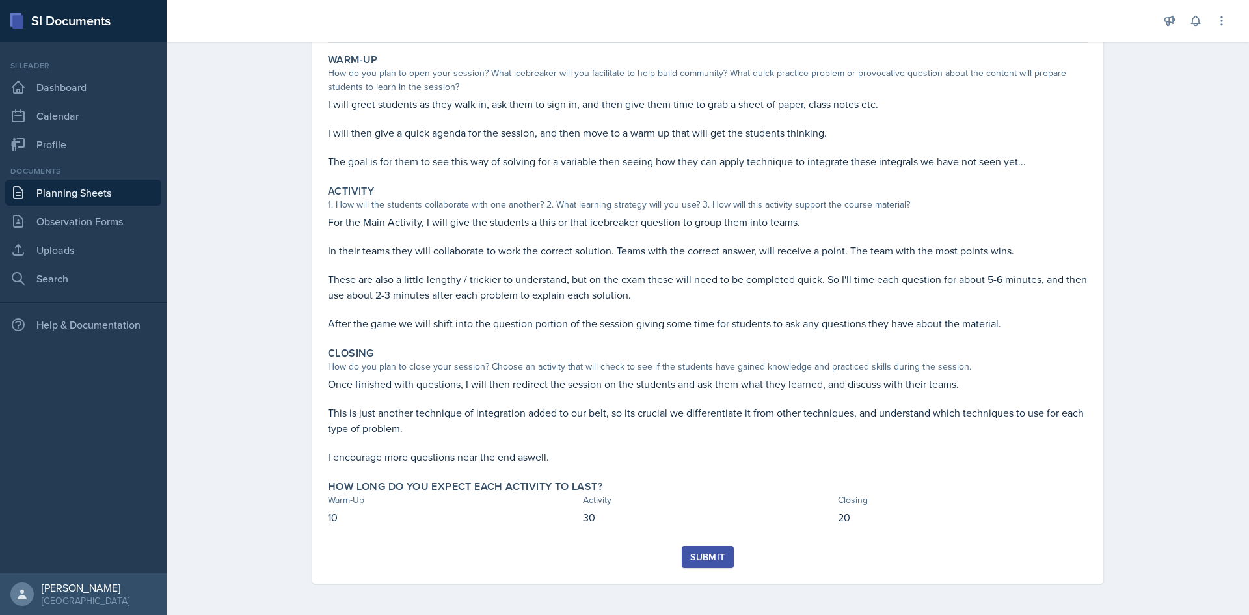
click at [699, 562] on div "Submit" at bounding box center [707, 557] width 34 height 10
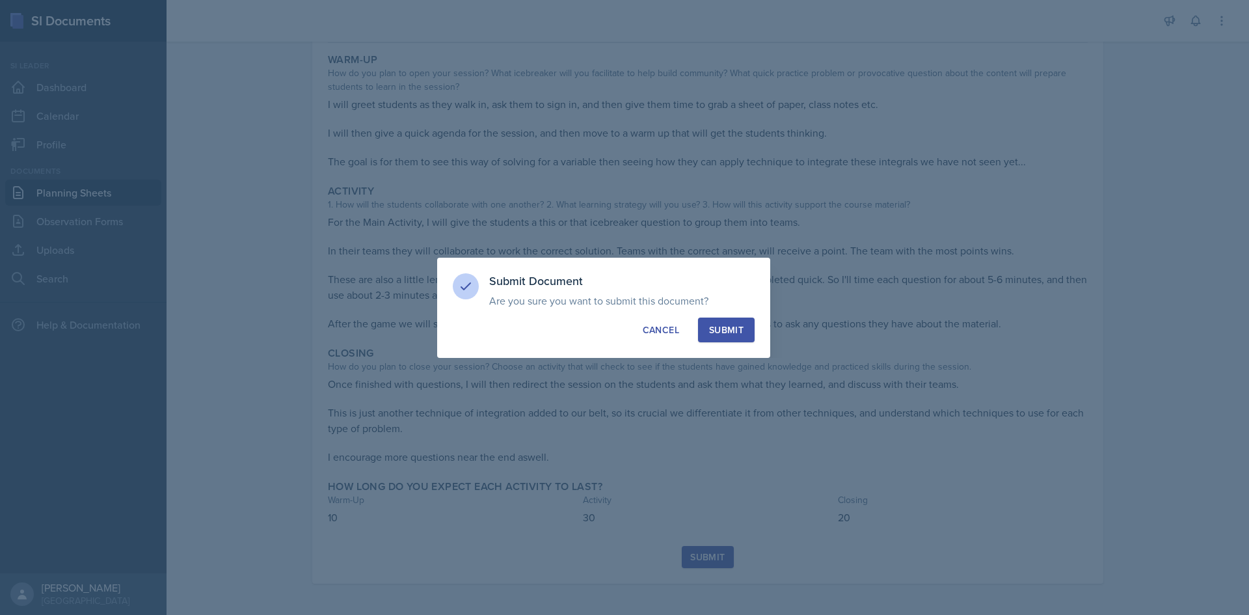
click at [730, 334] on div "Submit" at bounding box center [726, 329] width 34 height 13
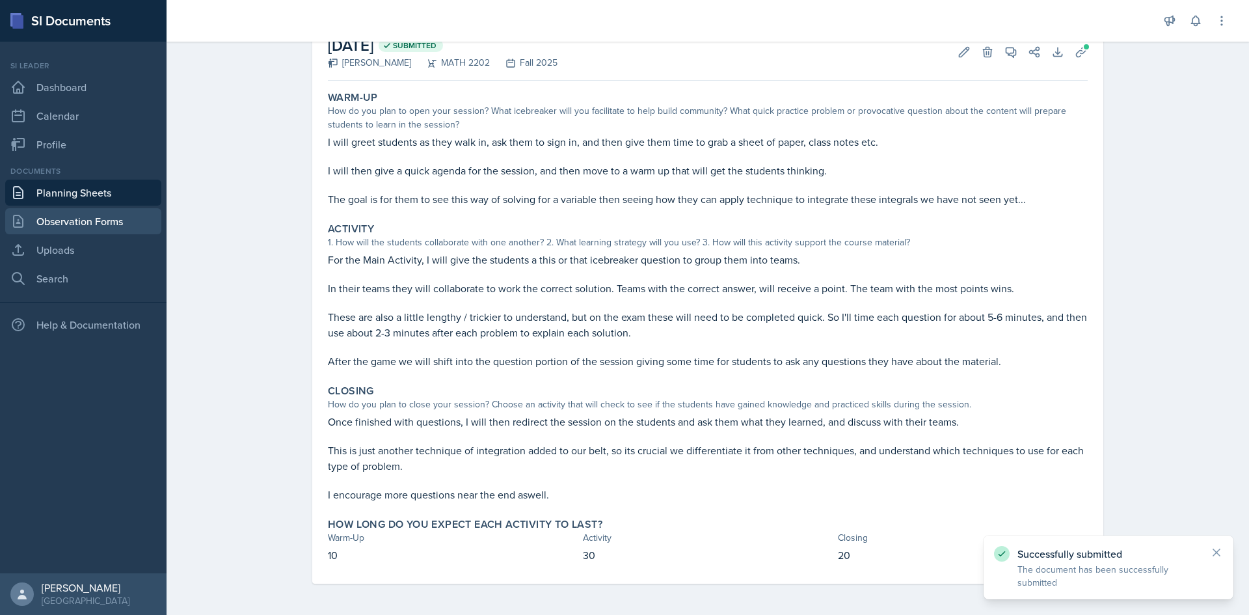
click at [89, 220] on link "Observation Forms" at bounding box center [83, 221] width 156 height 26
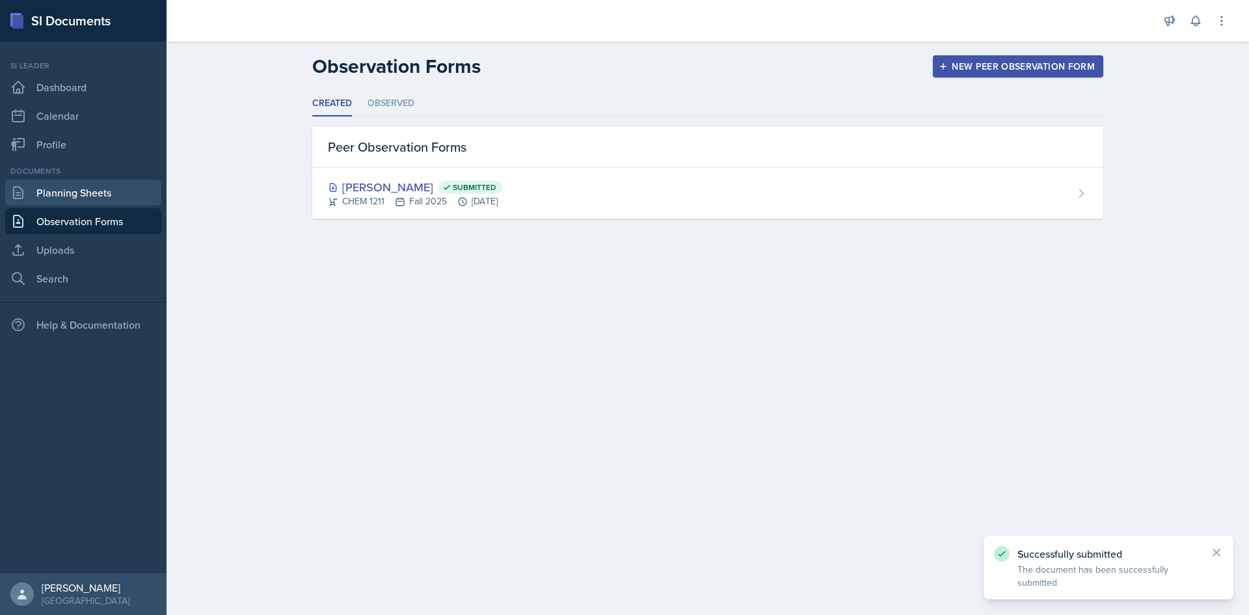
click at [70, 194] on link "Planning Sheets" at bounding box center [83, 193] width 156 height 26
